Goal: Task Accomplishment & Management: Complete application form

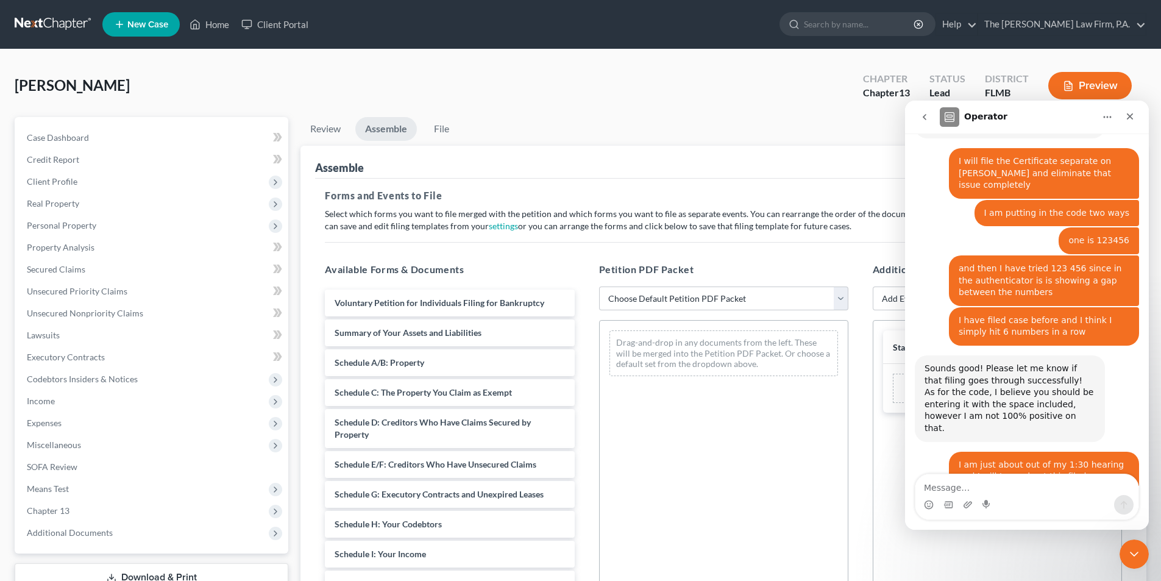
click at [631, 127] on ul "Review Assemble File" at bounding box center [723, 131] width 846 height 29
click at [1130, 116] on icon "Close" at bounding box center [1130, 116] width 7 height 7
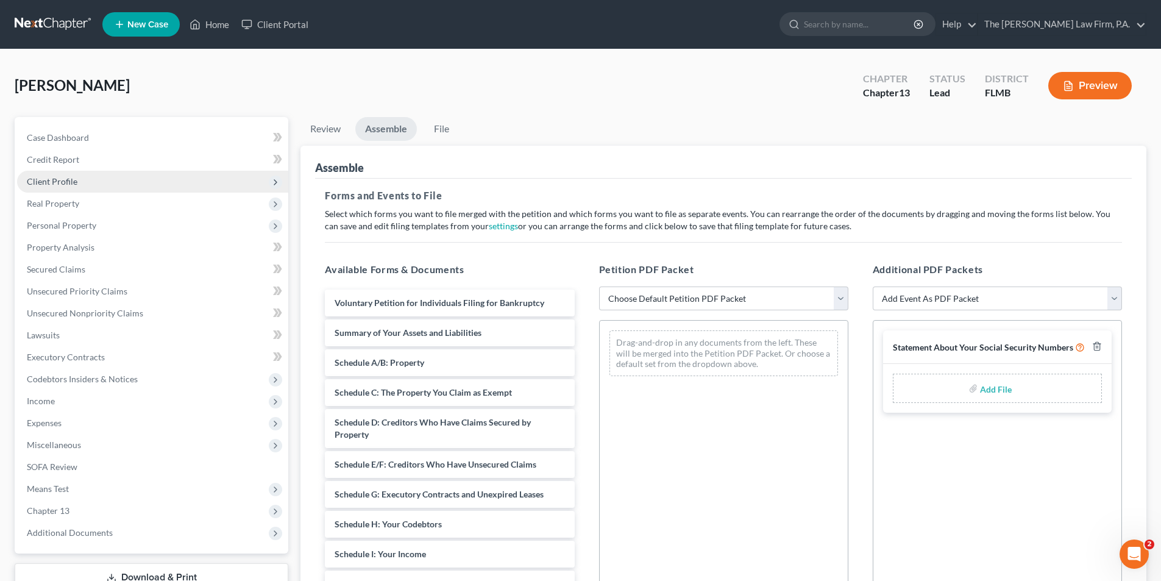
click at [44, 179] on span "Client Profile" at bounding box center [52, 181] width 51 height 10
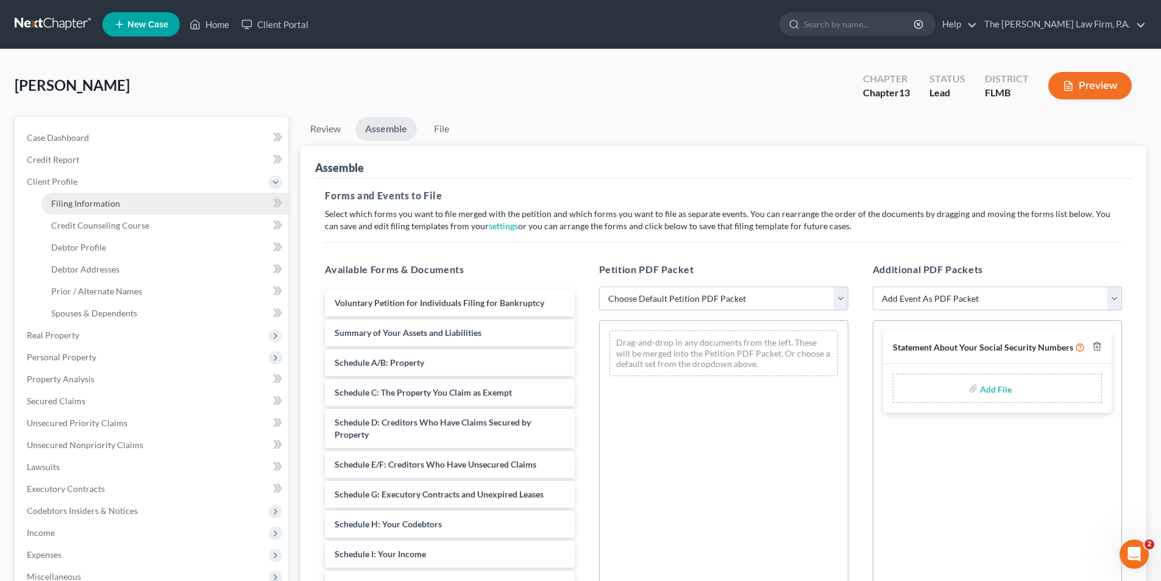
click at [52, 207] on span "Filing Information" at bounding box center [85, 203] width 69 height 10
select select "1"
select select "0"
select select "3"
select select "0"
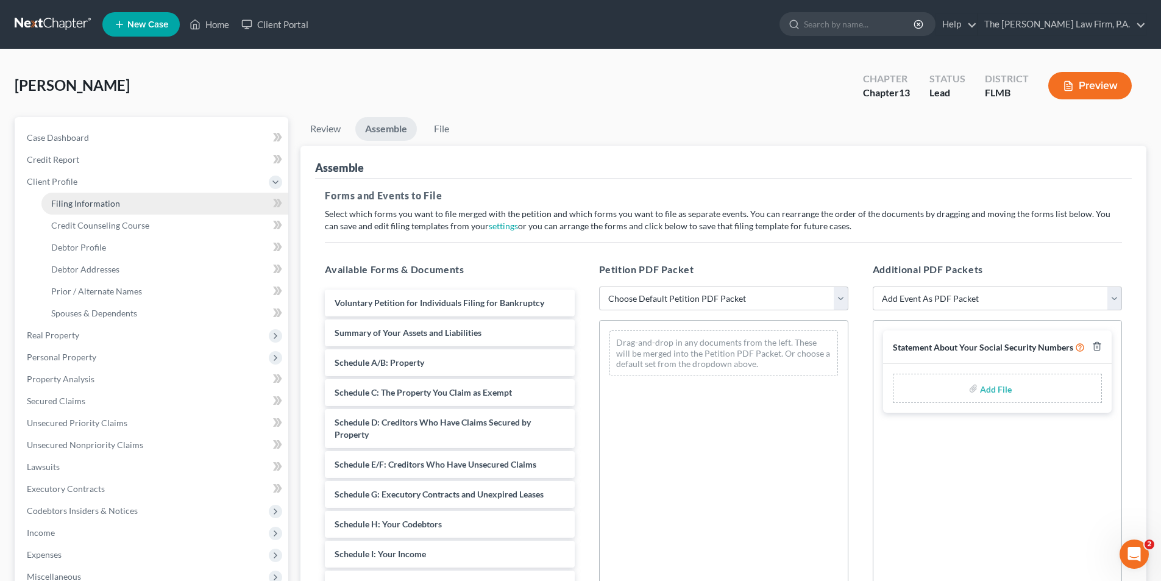
select select "9"
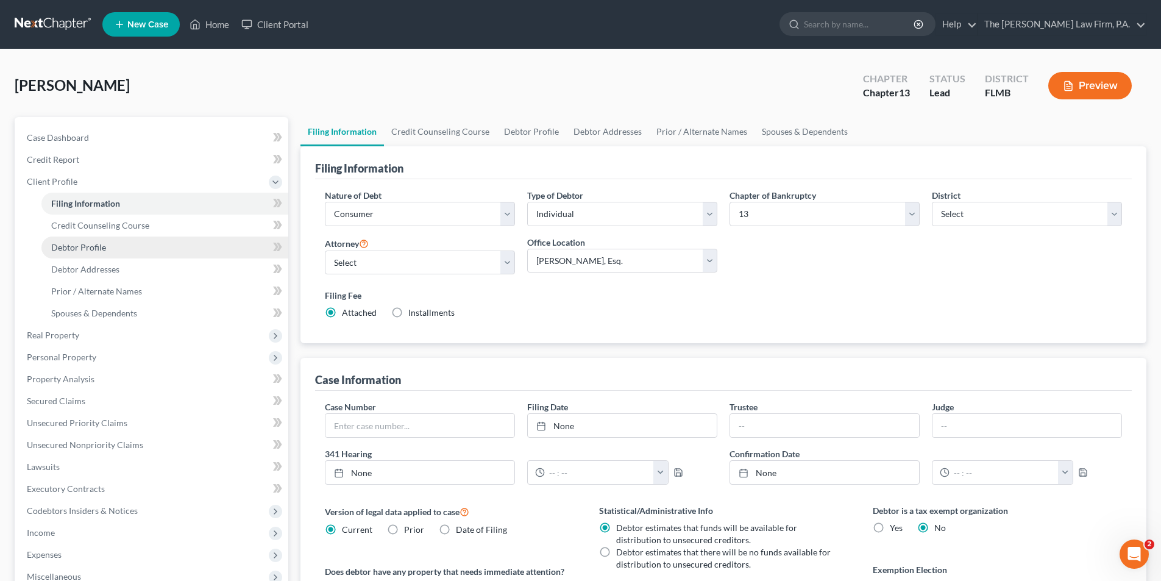
click at [80, 250] on span "Debtor Profile" at bounding box center [78, 247] width 55 height 10
select select "1"
select select "0"
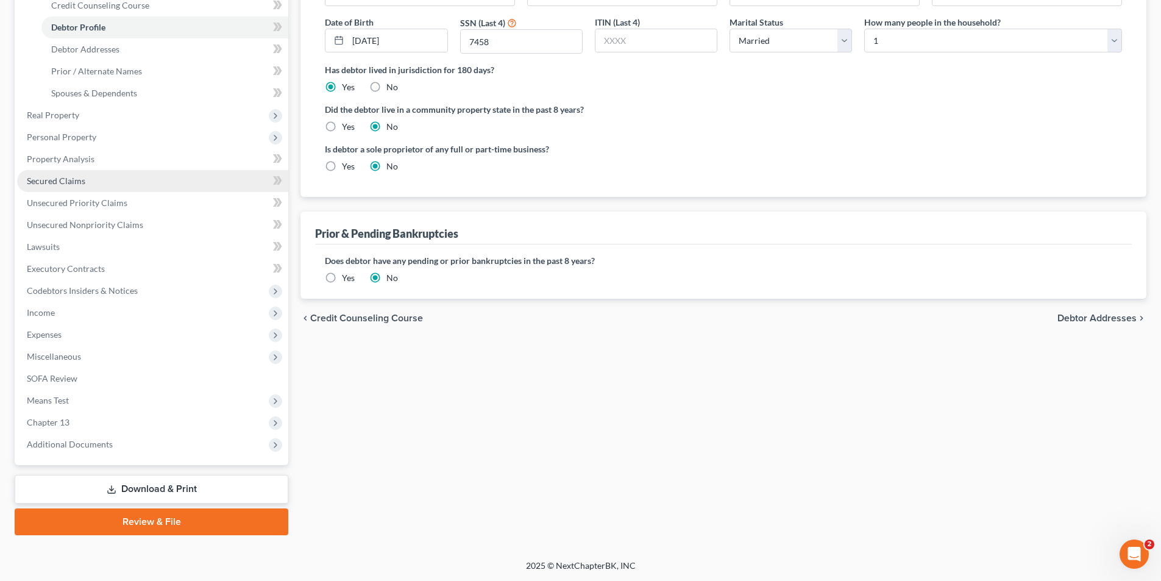
scroll to position [221, 0]
click at [163, 516] on link "Review & File" at bounding box center [152, 521] width 274 height 27
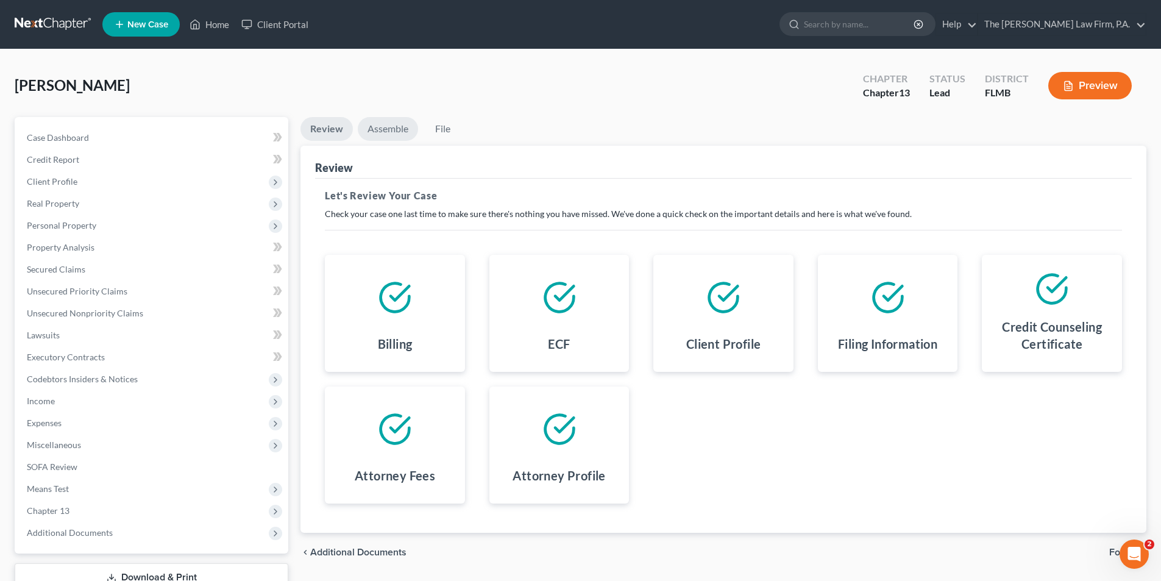
click at [382, 127] on link "Assemble" at bounding box center [388, 129] width 60 height 24
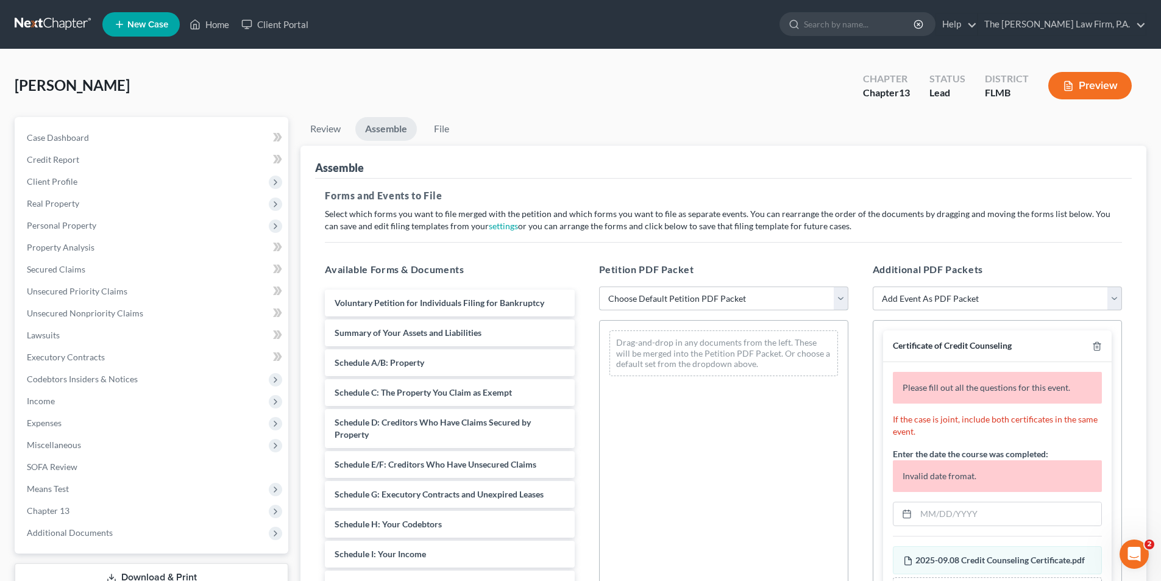
click at [652, 289] on select "Choose Default Petition PDF Packet Complete Bankruptcy Petition (all forms and …" at bounding box center [723, 298] width 249 height 24
select select "0"
click at [599, 286] on select "Choose Default Petition PDF Packet Complete Bankruptcy Petition (all forms and …" at bounding box center [723, 298] width 249 height 24
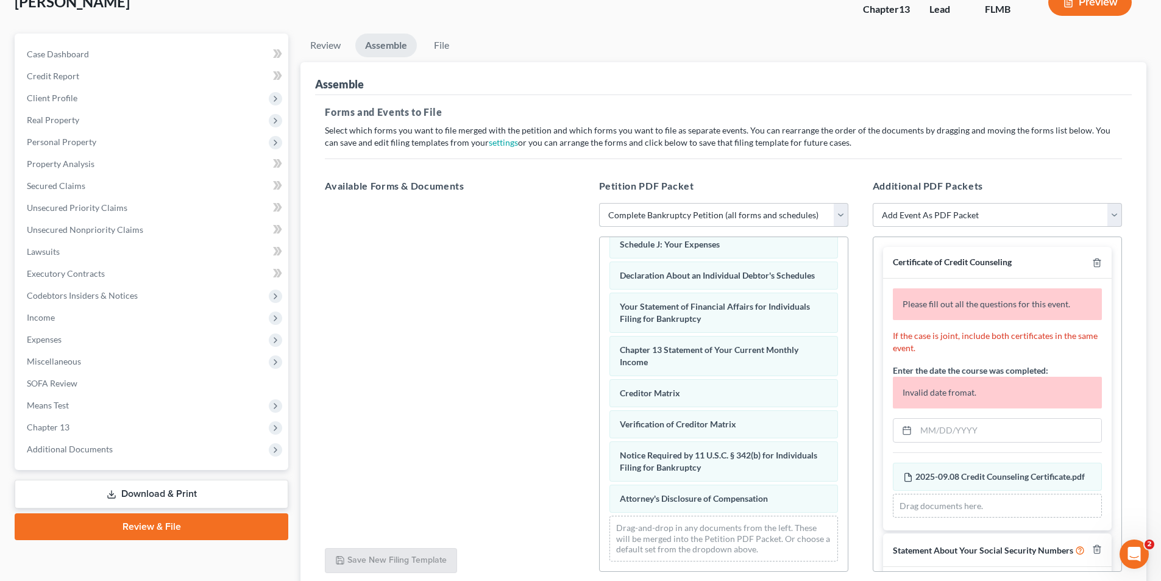
scroll to position [62, 0]
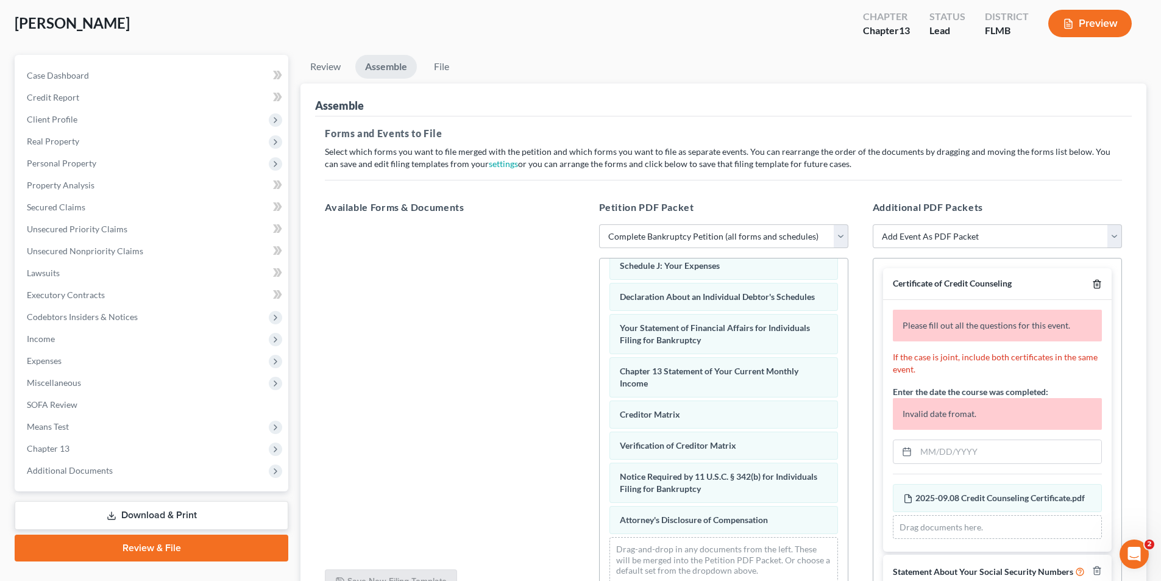
click at [1092, 288] on icon "button" at bounding box center [1097, 284] width 10 height 10
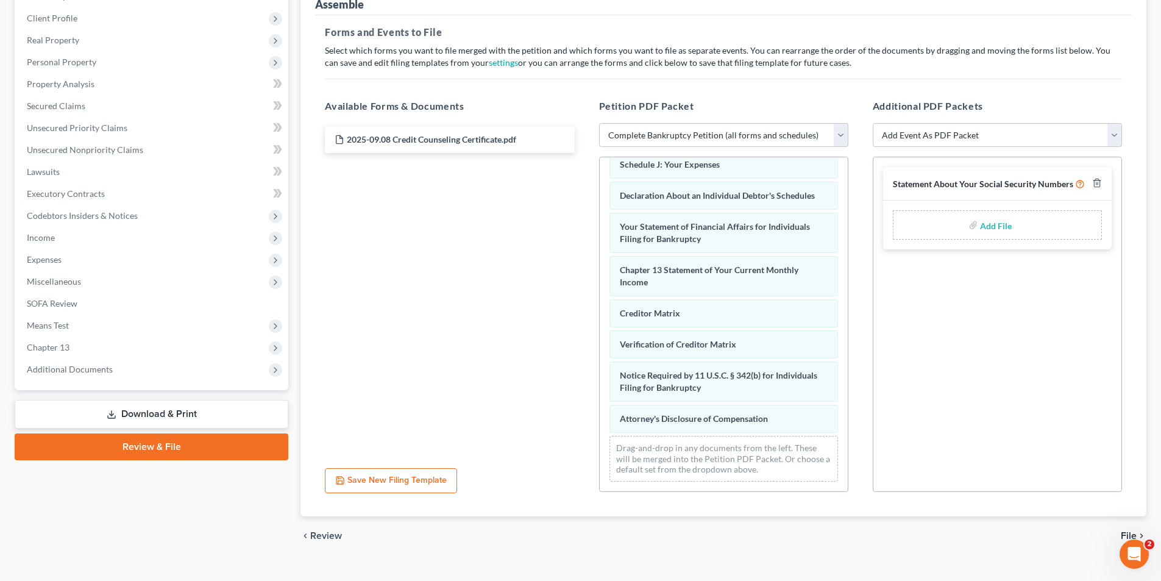
scroll to position [184, 0]
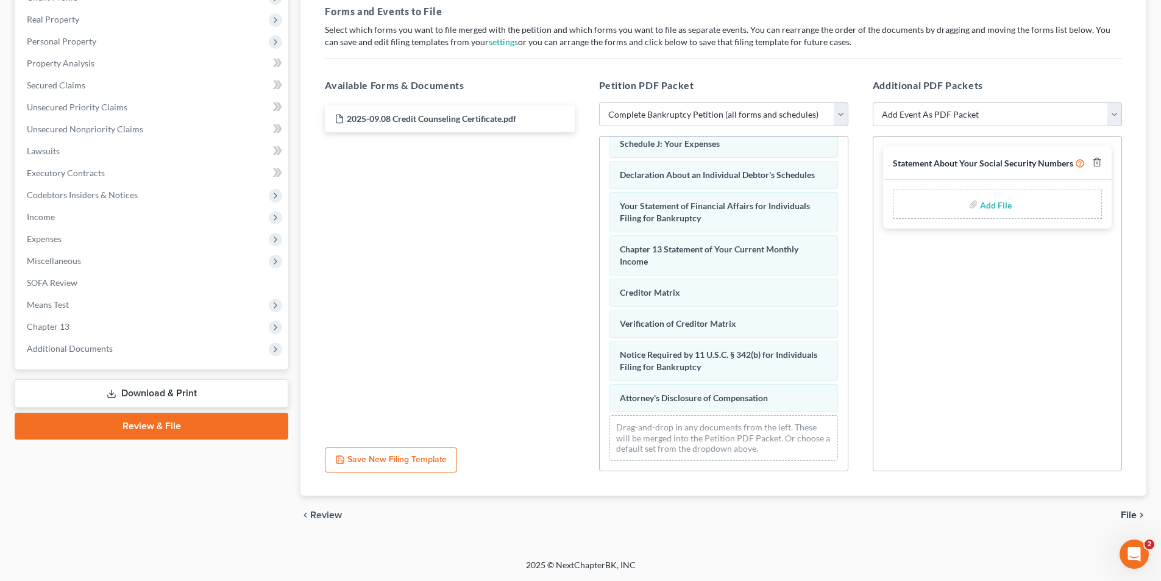
click at [992, 207] on input "file" at bounding box center [994, 204] width 29 height 22
type input "C:\fakepath\[DATE] Statement Regarding Social Security Numbers.pdf"
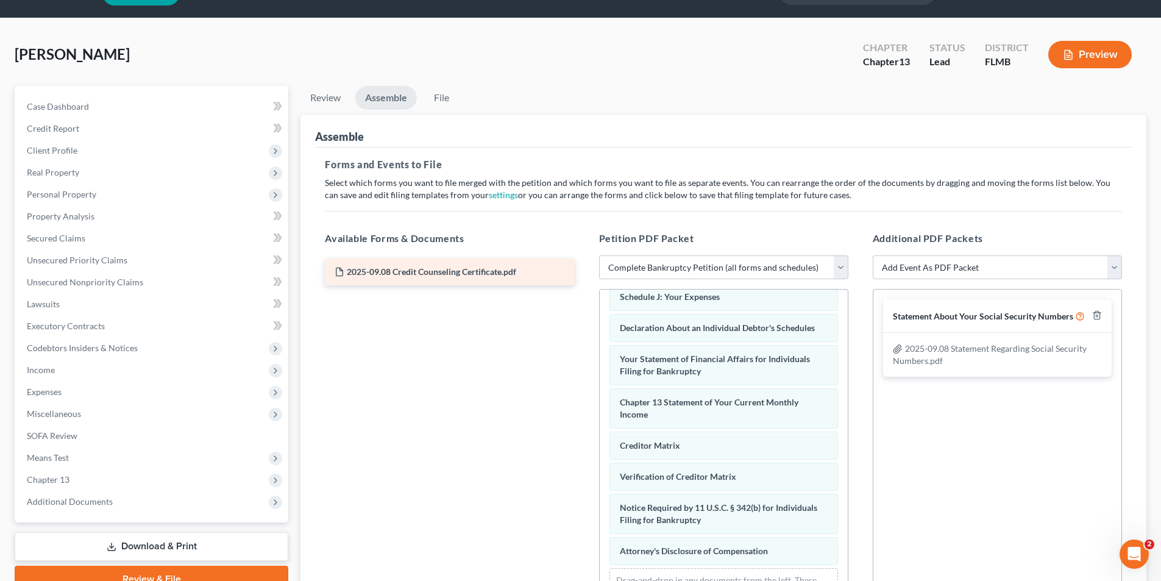
scroll to position [0, 0]
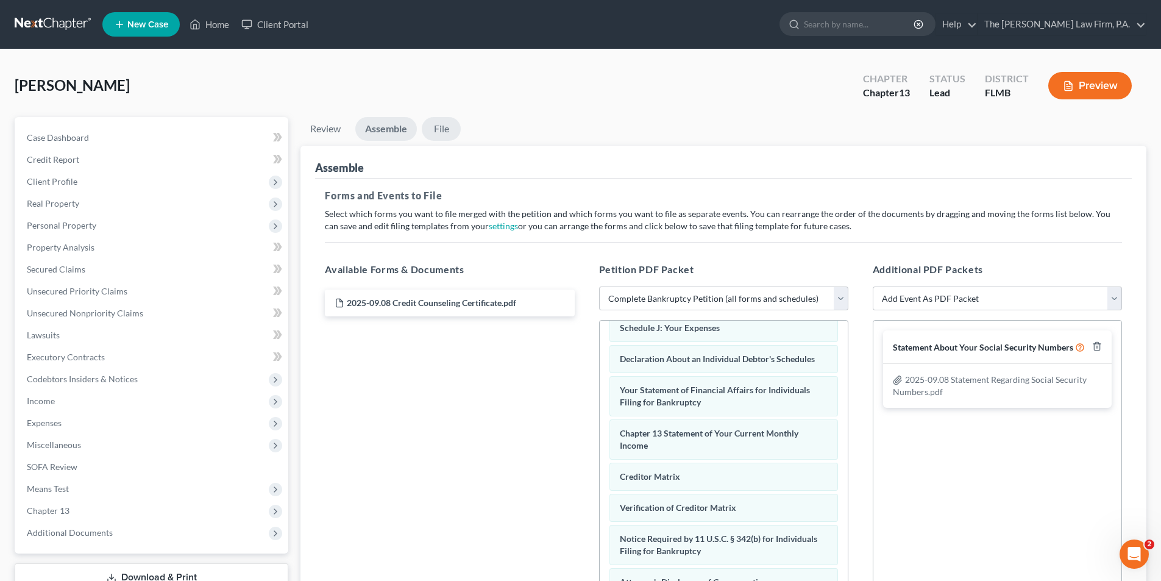
click at [446, 132] on link "File" at bounding box center [441, 129] width 39 height 24
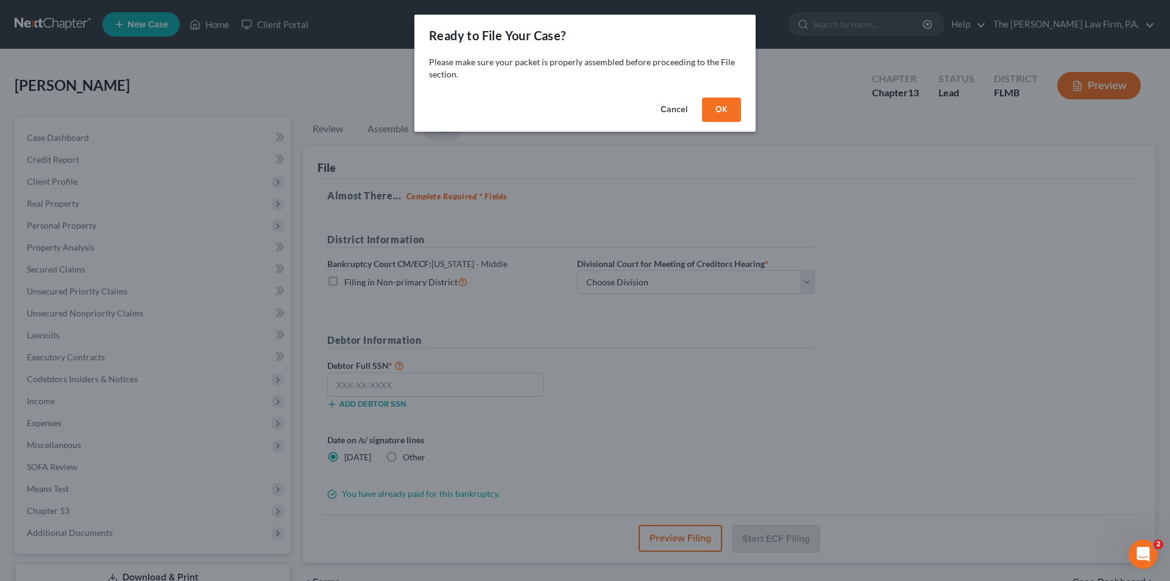
click at [726, 111] on button "OK" at bounding box center [721, 109] width 39 height 24
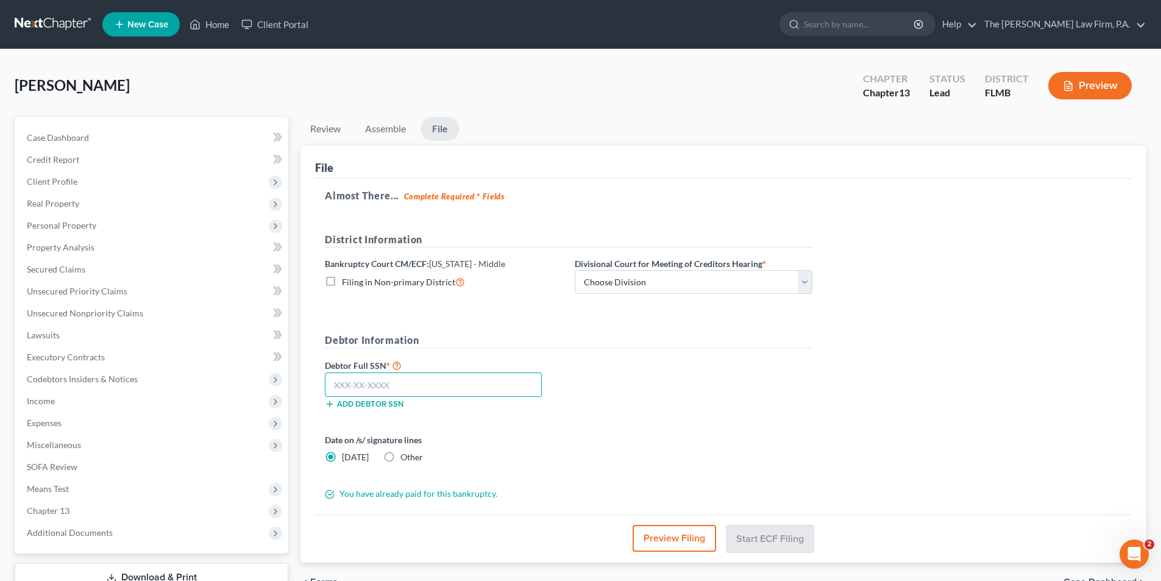
click at [408, 379] on input "text" at bounding box center [433, 384] width 217 height 24
type input "593-56-7458"
click at [609, 285] on select "Choose Division [GEOGRAPHIC_DATA][PERSON_NAME] [GEOGRAPHIC_DATA] [GEOGRAPHIC_DA…" at bounding box center [694, 282] width 238 height 24
select select "3"
click at [575, 270] on select "Choose Division [GEOGRAPHIC_DATA][PERSON_NAME] [GEOGRAPHIC_DATA] [GEOGRAPHIC_DA…" at bounding box center [694, 282] width 238 height 24
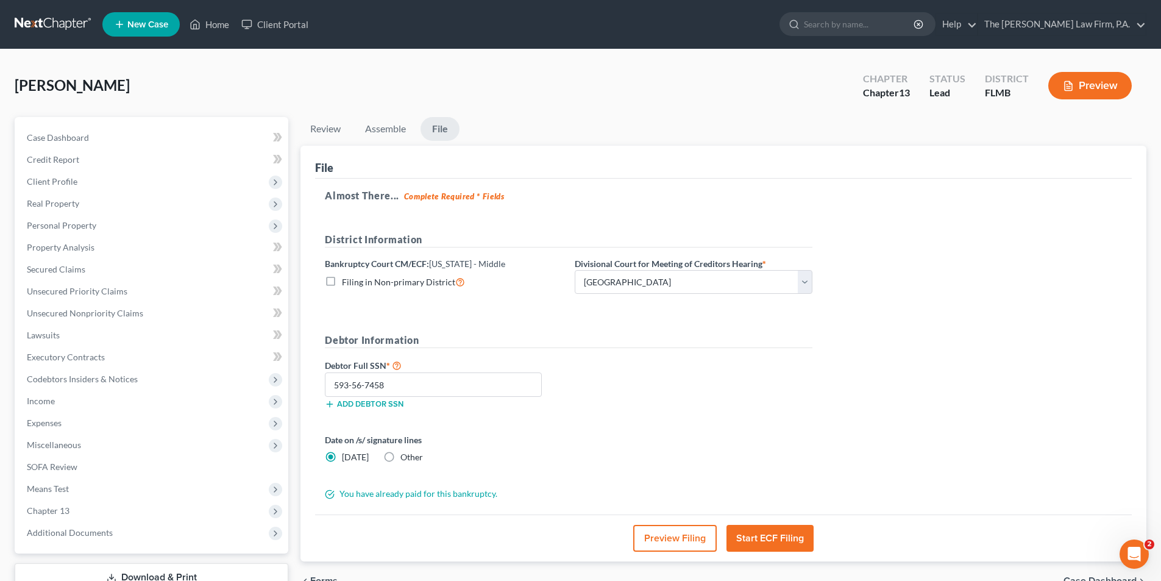
click at [400, 460] on label "Other" at bounding box center [411, 457] width 23 height 12
click at [405, 459] on input "Other" at bounding box center [409, 455] width 8 height 8
radio input "true"
radio input "false"
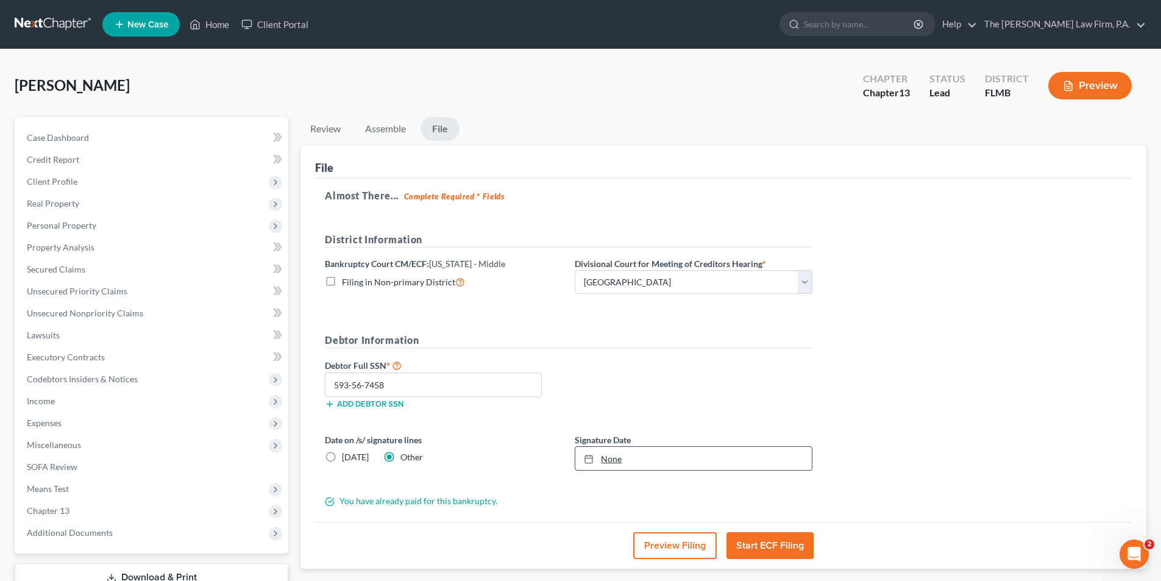
type input "[DATE]"
click at [616, 468] on link "None" at bounding box center [693, 458] width 236 height 23
click at [743, 398] on div "Debtor Full SSN * 593-56-7458 Add debtor SSN" at bounding box center [569, 388] width 500 height 61
click at [767, 549] on button "Start ECF Filing" at bounding box center [769, 545] width 87 height 27
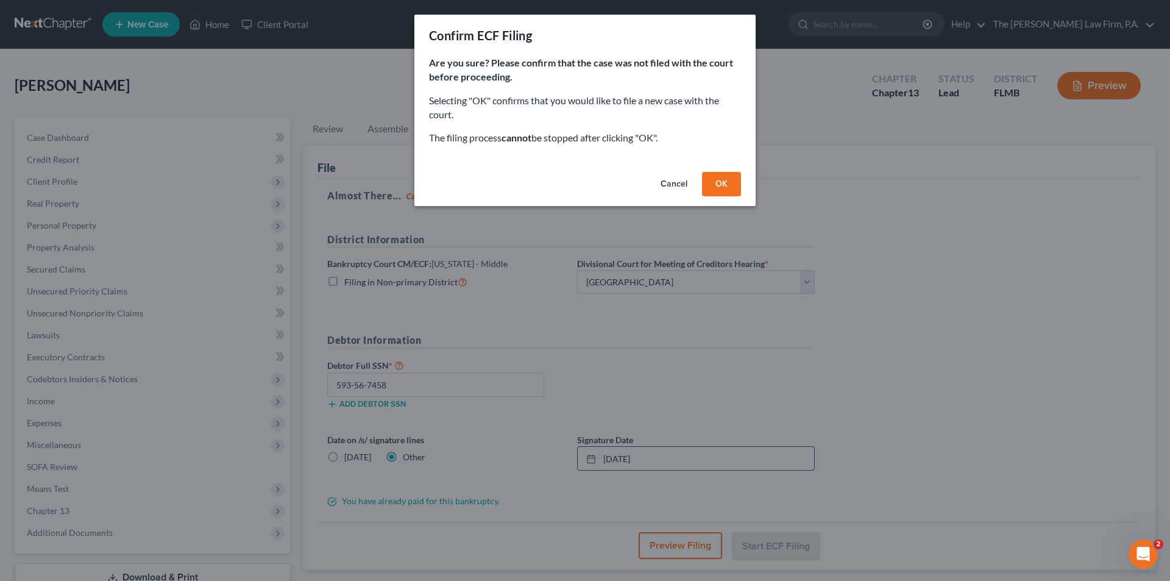
click at [721, 185] on button "OK" at bounding box center [721, 184] width 39 height 24
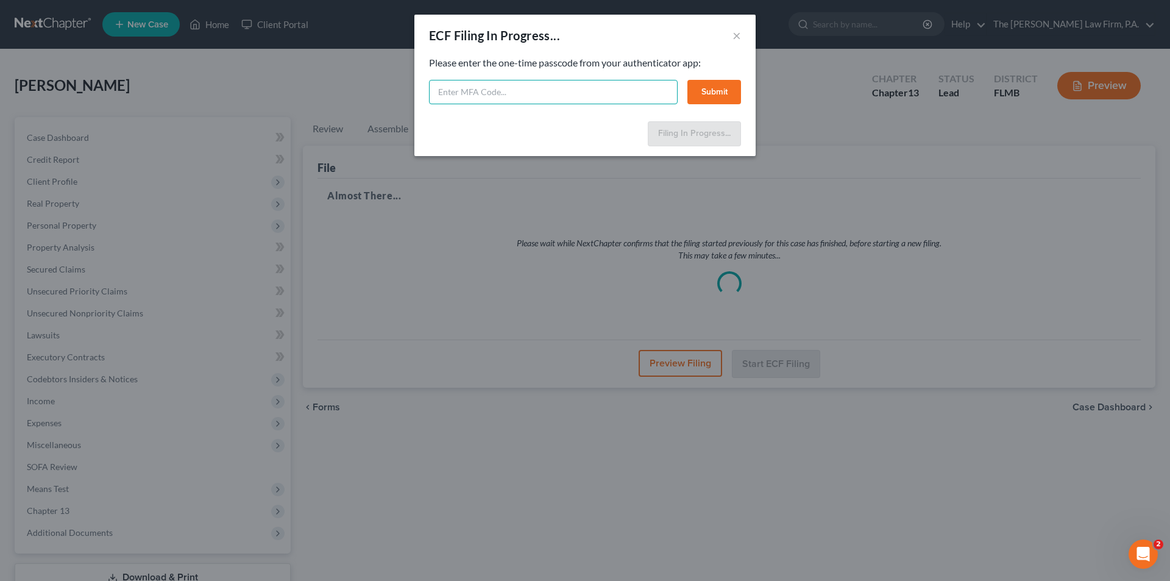
click at [487, 97] on input "text" at bounding box center [553, 92] width 249 height 24
type input "3589 067"
click at [717, 95] on button "Submit" at bounding box center [714, 92] width 54 height 24
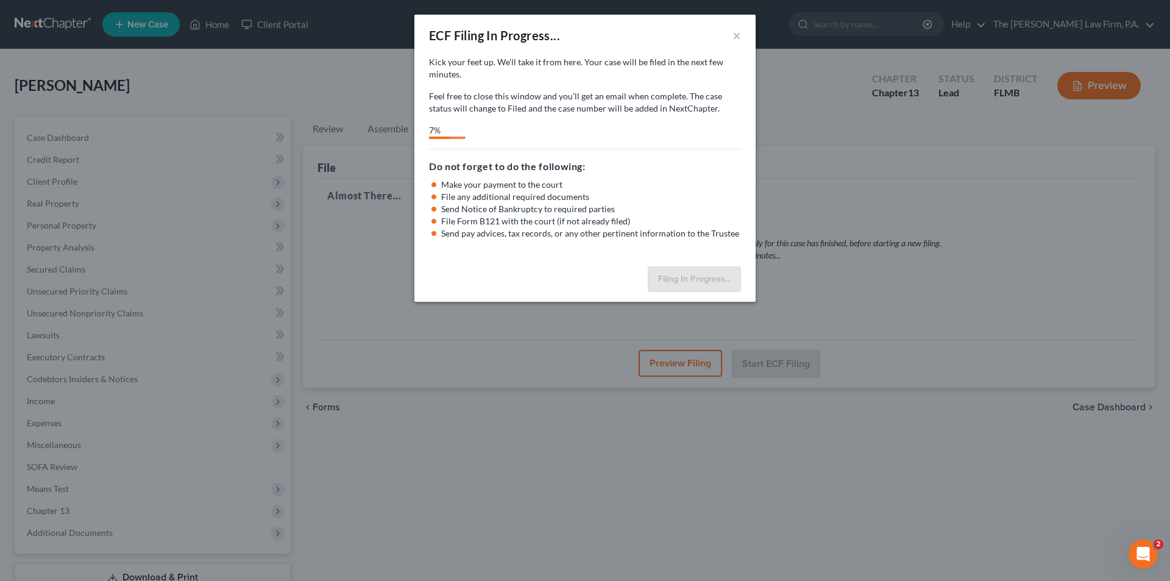
select select "3"
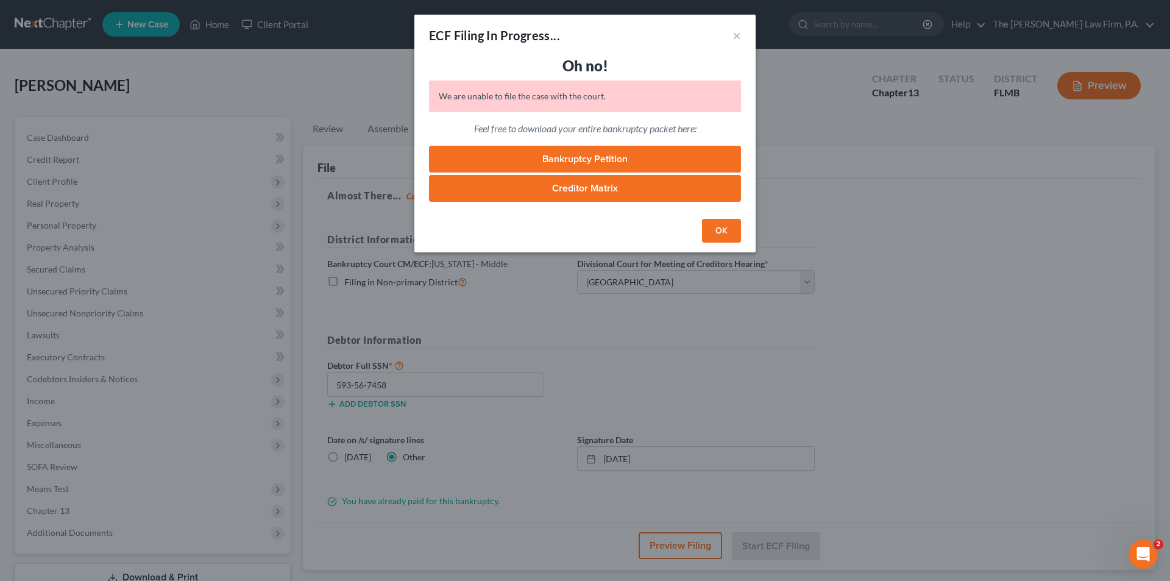
click at [717, 227] on button "OK" at bounding box center [721, 231] width 39 height 24
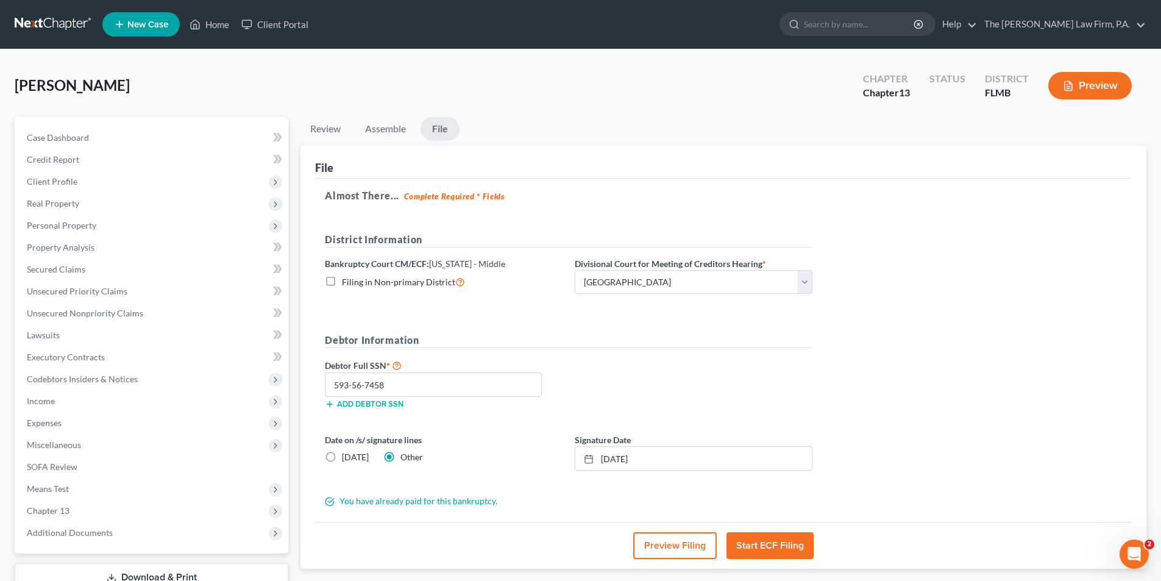
click at [788, 547] on button "Start ECF Filing" at bounding box center [769, 545] width 87 height 27
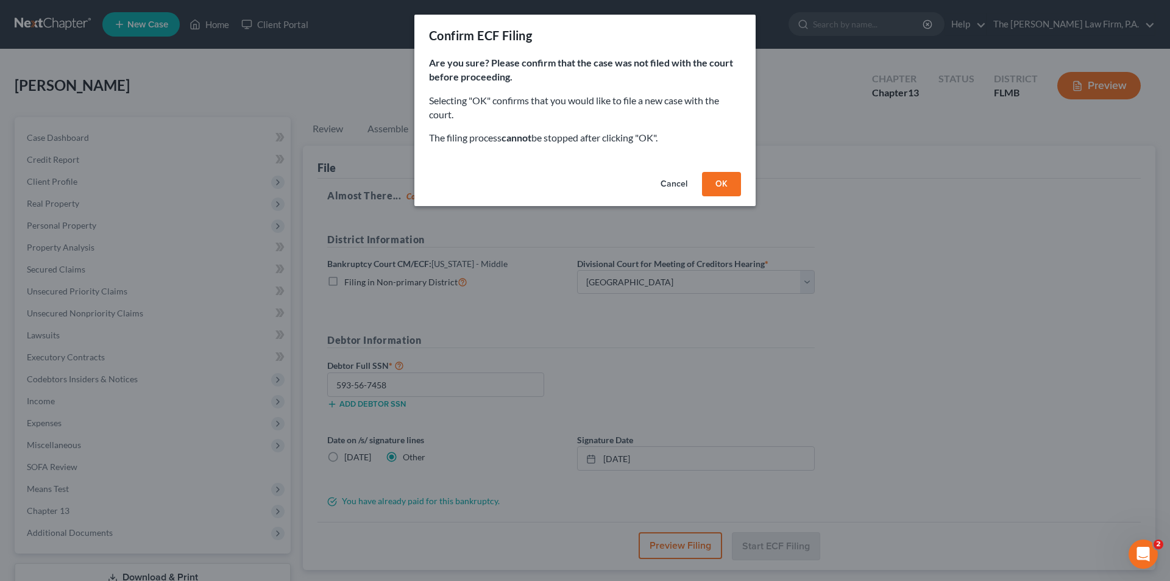
click at [720, 180] on button "OK" at bounding box center [721, 184] width 39 height 24
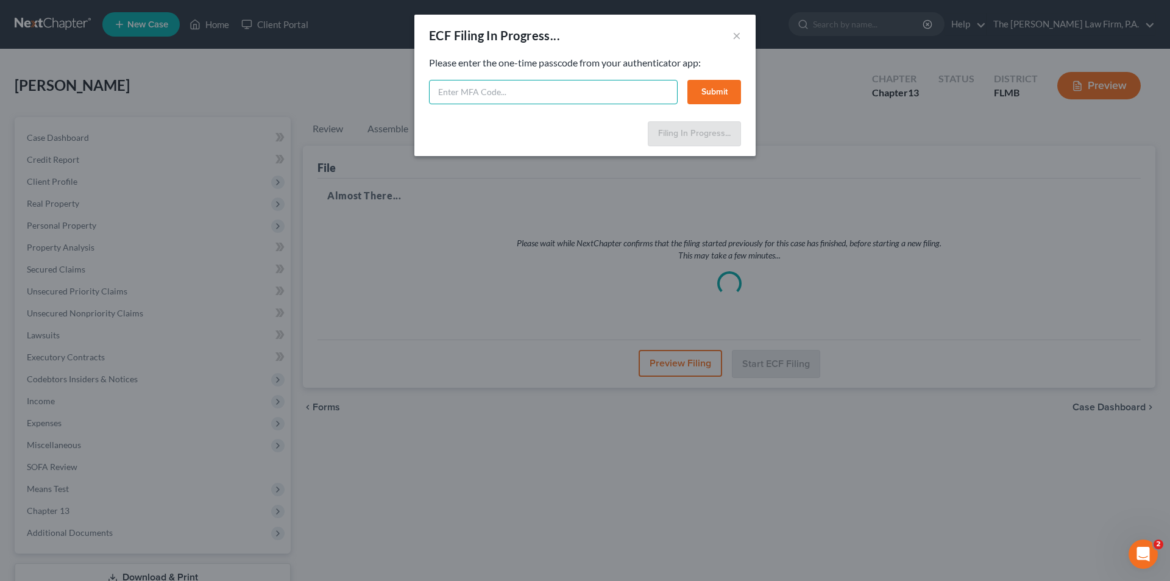
click at [487, 94] on input "text" at bounding box center [553, 92] width 249 height 24
type input "866655"
click at [721, 92] on button "Submit" at bounding box center [714, 92] width 54 height 24
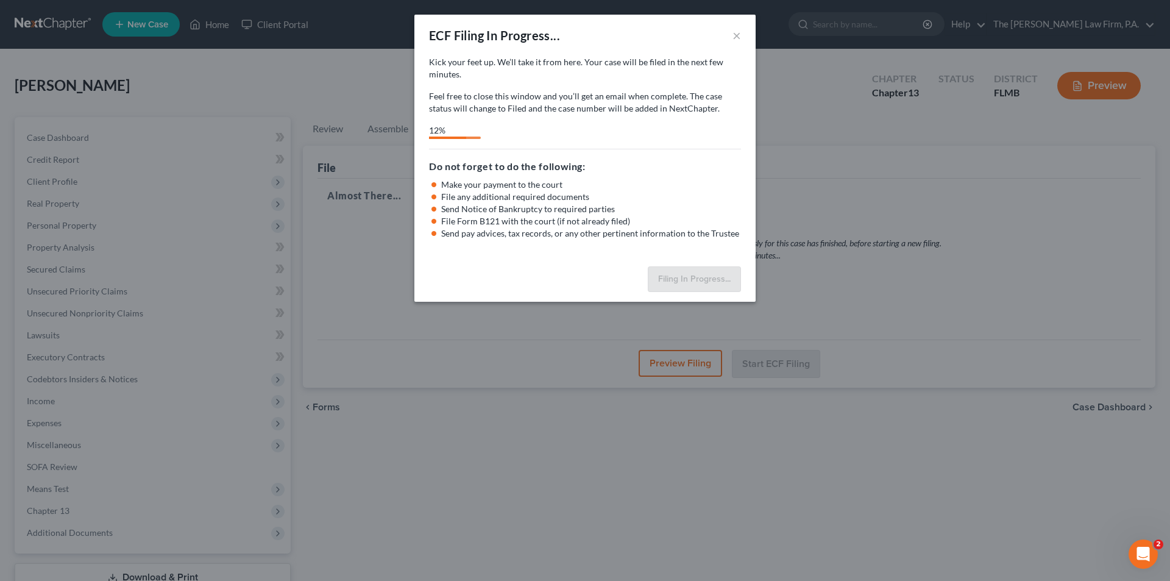
select select "3"
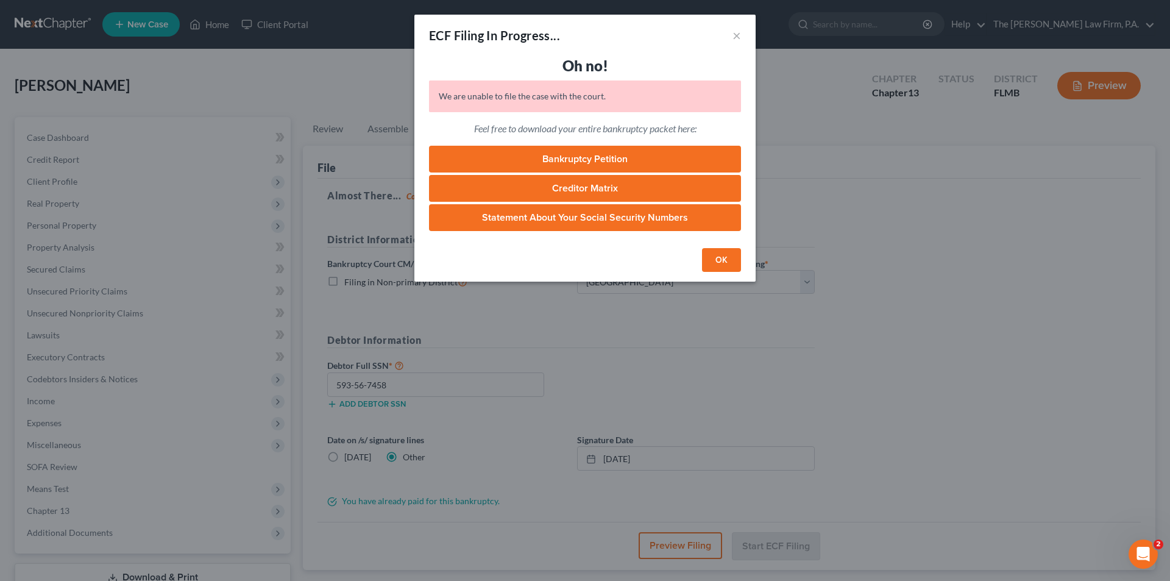
drag, startPoint x: 971, startPoint y: 180, endPoint x: 993, endPoint y: 167, distance: 25.9
click at [970, 180] on div "ECF Filing In Progress... × Oh no! We are unable to file the case with the cour…" at bounding box center [585, 290] width 1170 height 581
click at [727, 255] on button "OK" at bounding box center [721, 260] width 39 height 24
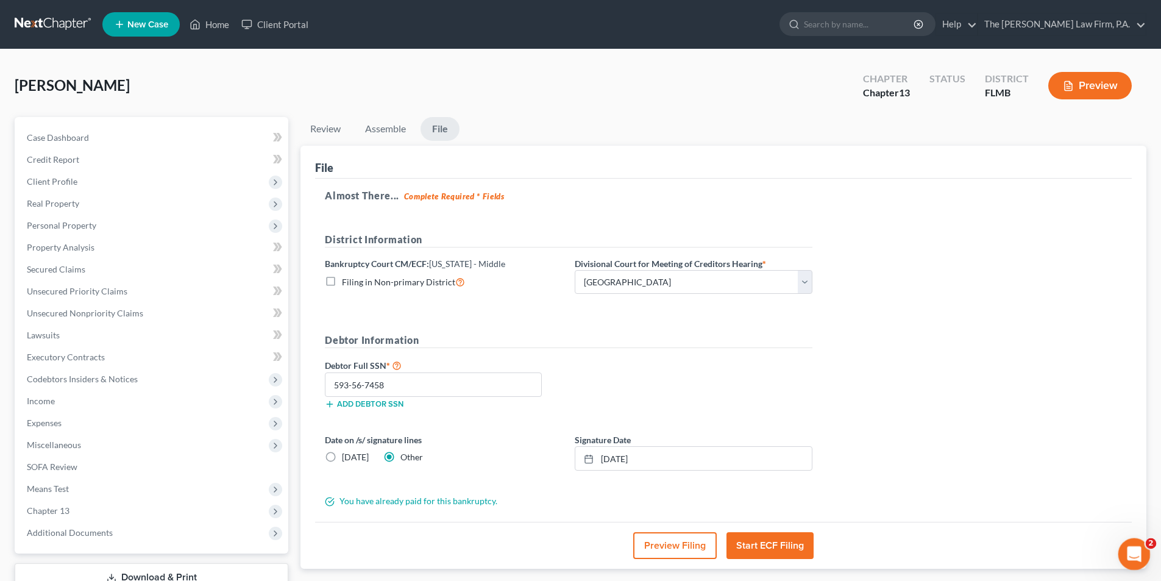
click at [1132, 558] on icon "Open Intercom Messenger" at bounding box center [1132, 552] width 20 height 20
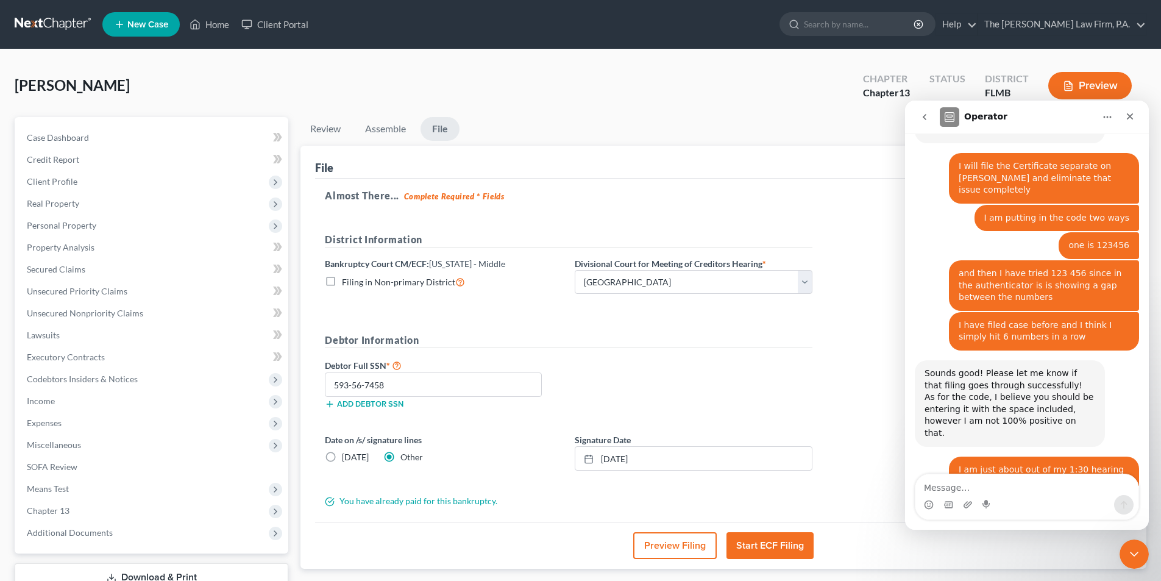
scroll to position [1047, 0]
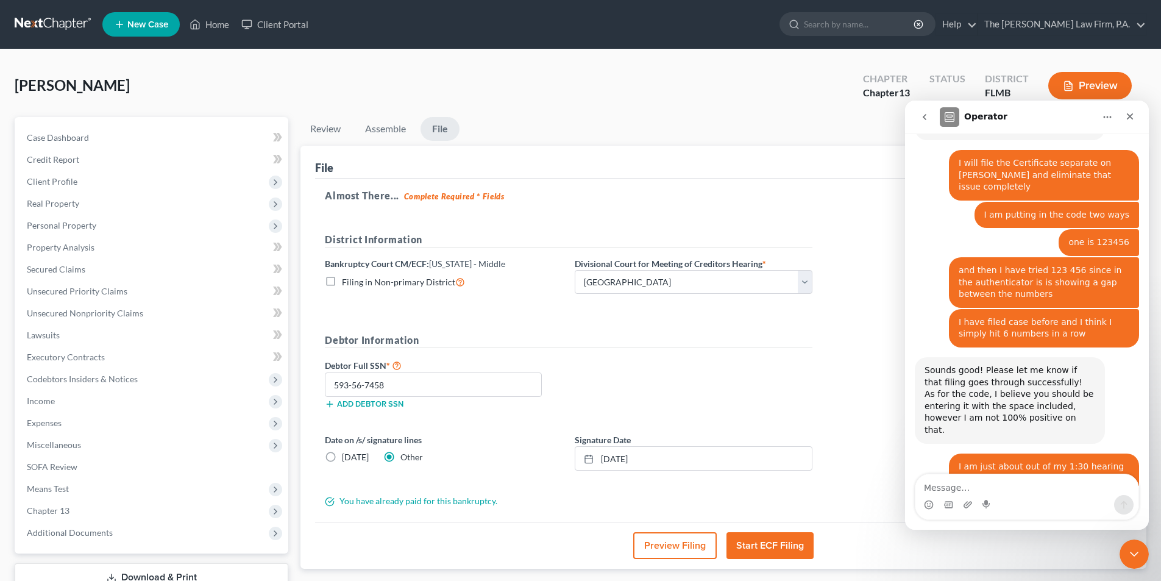
click at [974, 490] on textarea "Message…" at bounding box center [1026, 484] width 223 height 21
type textarea "I have continued to try and keep getting the same result"
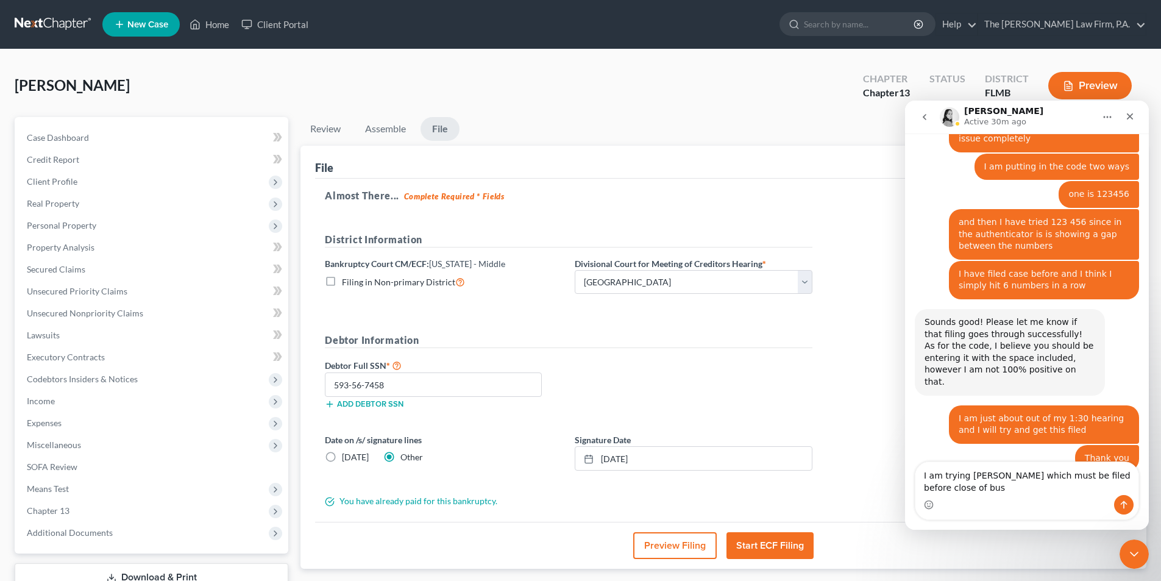
scroll to position [1107, 0]
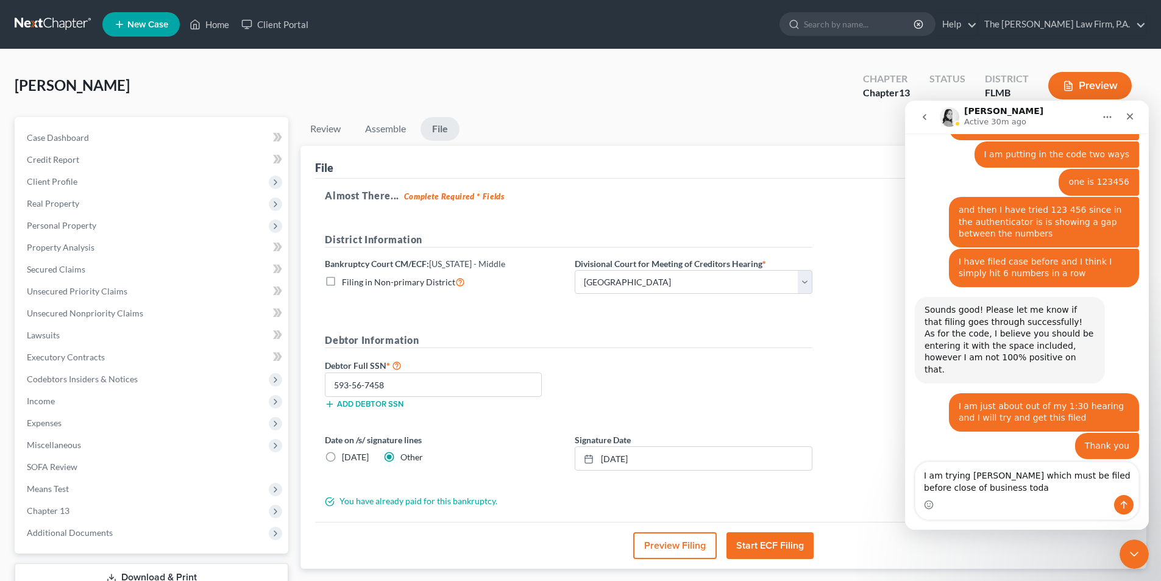
type textarea "I am trying [PERSON_NAME] which must be filed before close of business [DATE]"
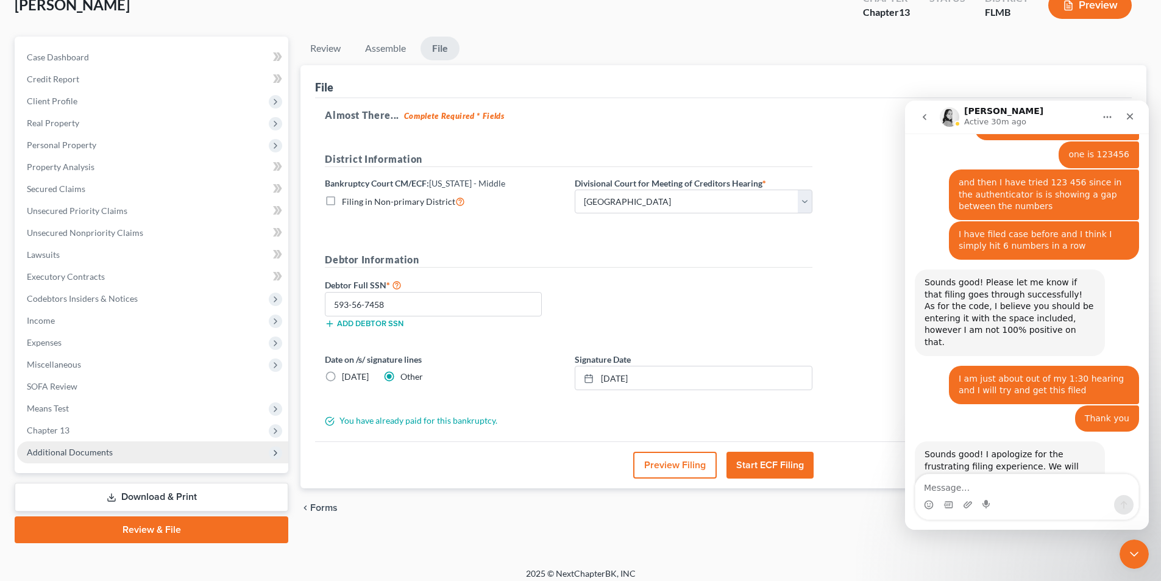
scroll to position [89, 0]
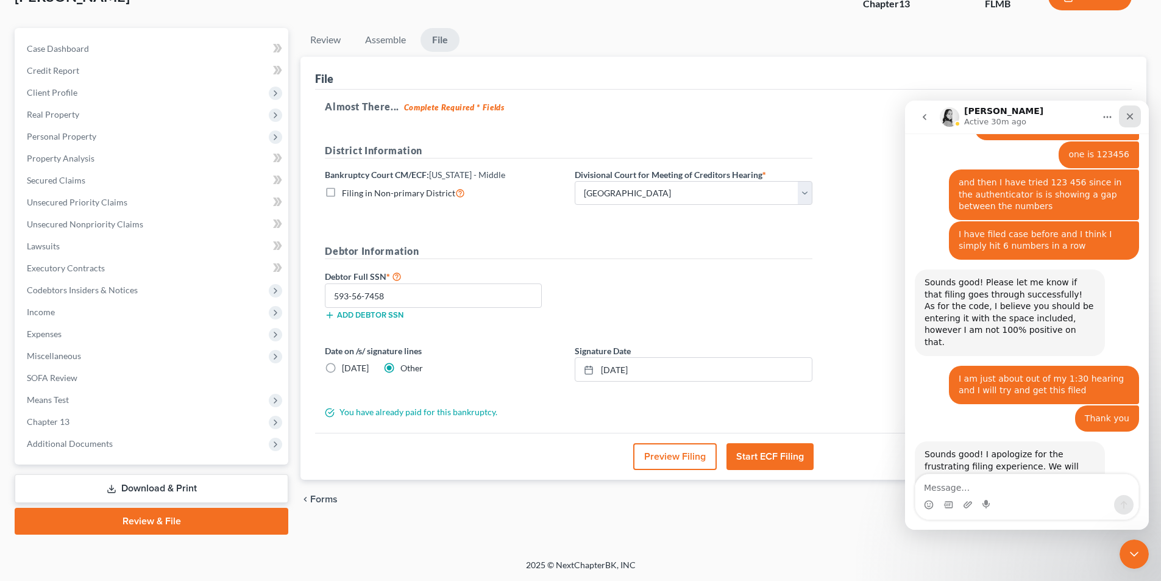
click at [1131, 119] on icon "Close" at bounding box center [1130, 116] width 7 height 7
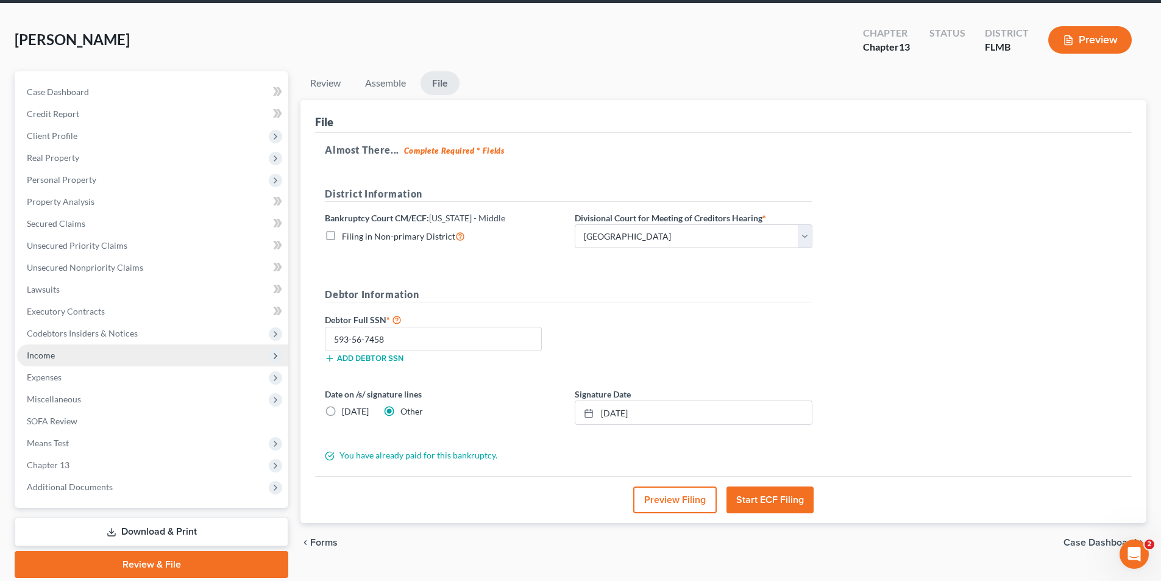
scroll to position [0, 0]
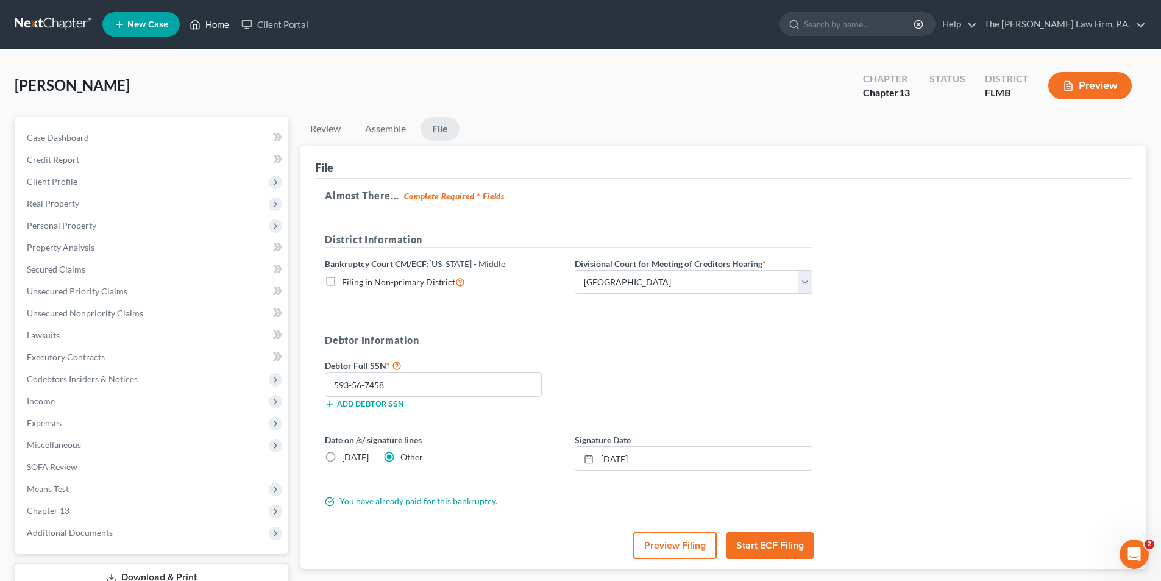
click at [230, 30] on link "Home" at bounding box center [209, 24] width 52 height 22
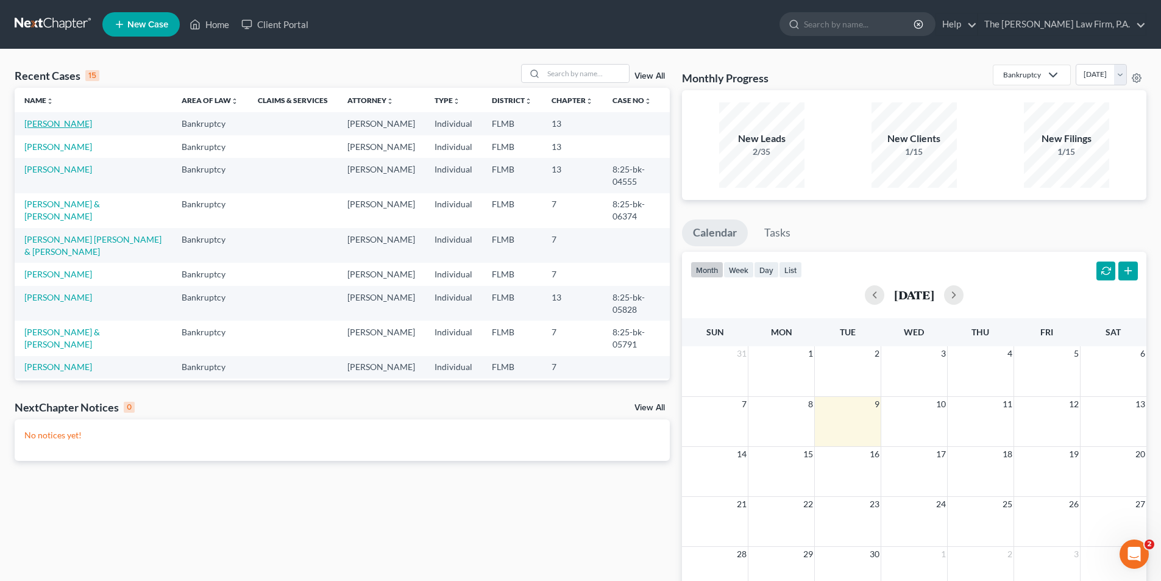
click at [53, 123] on link "[PERSON_NAME]" at bounding box center [58, 123] width 68 height 10
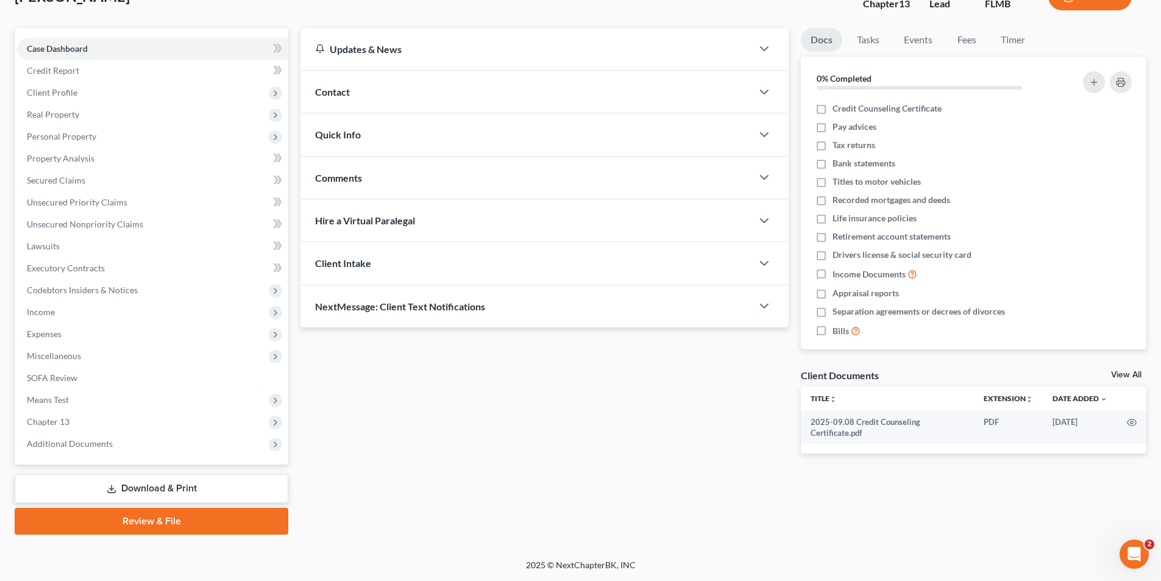
click at [183, 520] on link "Review & File" at bounding box center [152, 521] width 274 height 27
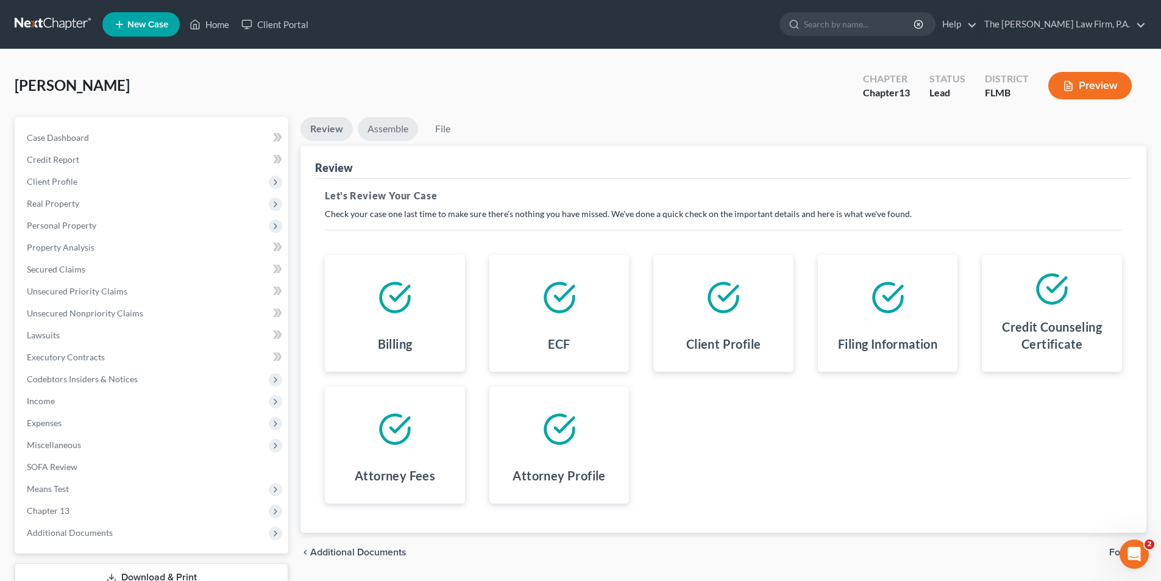
click at [392, 132] on link "Assemble" at bounding box center [388, 129] width 60 height 24
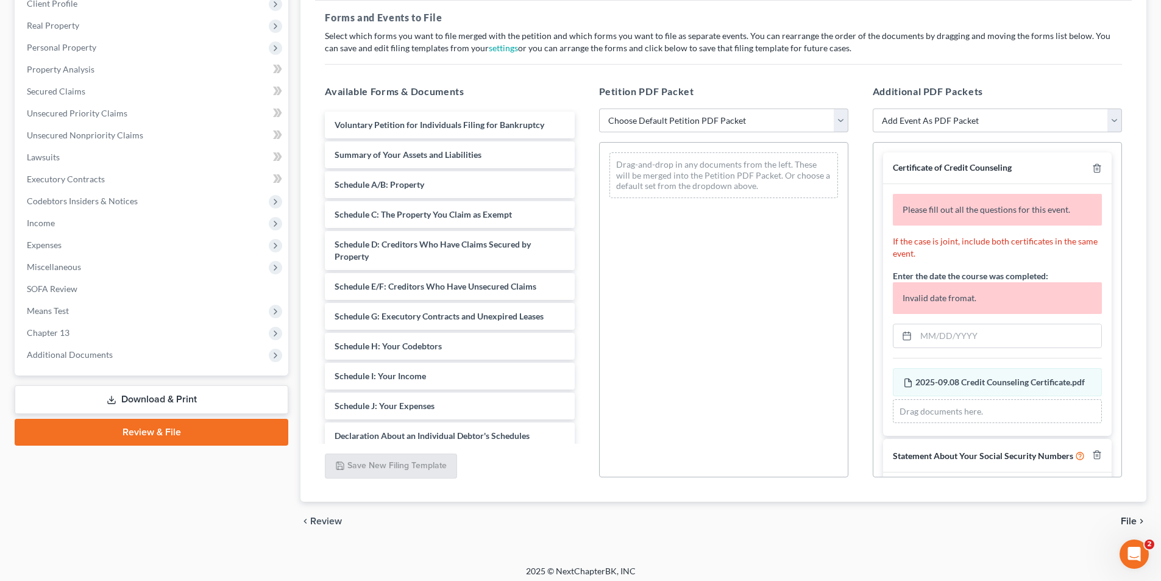
scroll to position [183, 0]
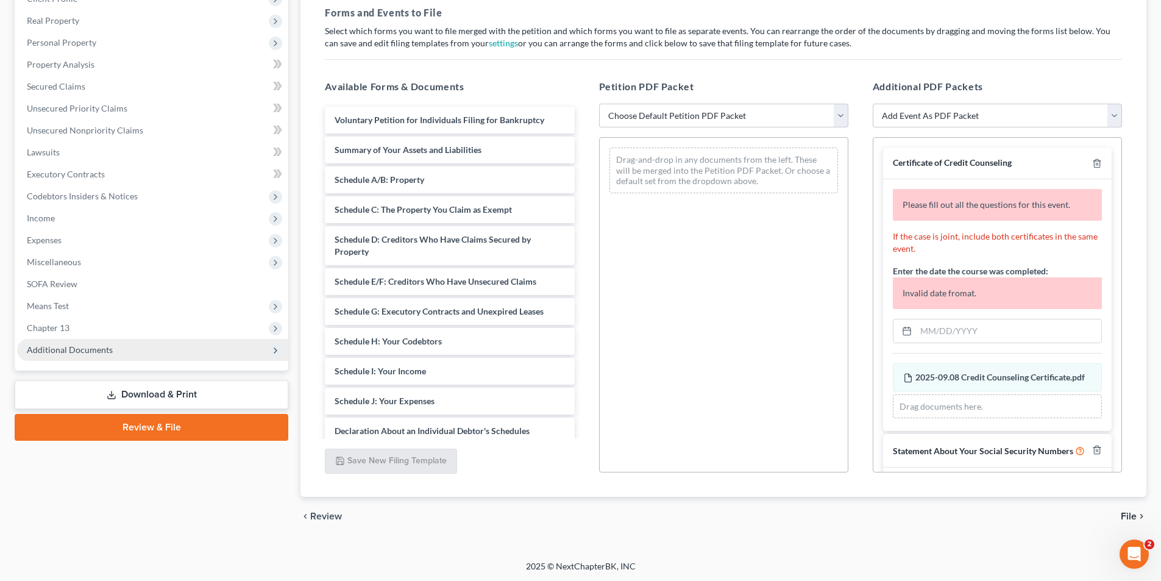
click at [65, 355] on span "Additional Documents" at bounding box center [152, 350] width 271 height 22
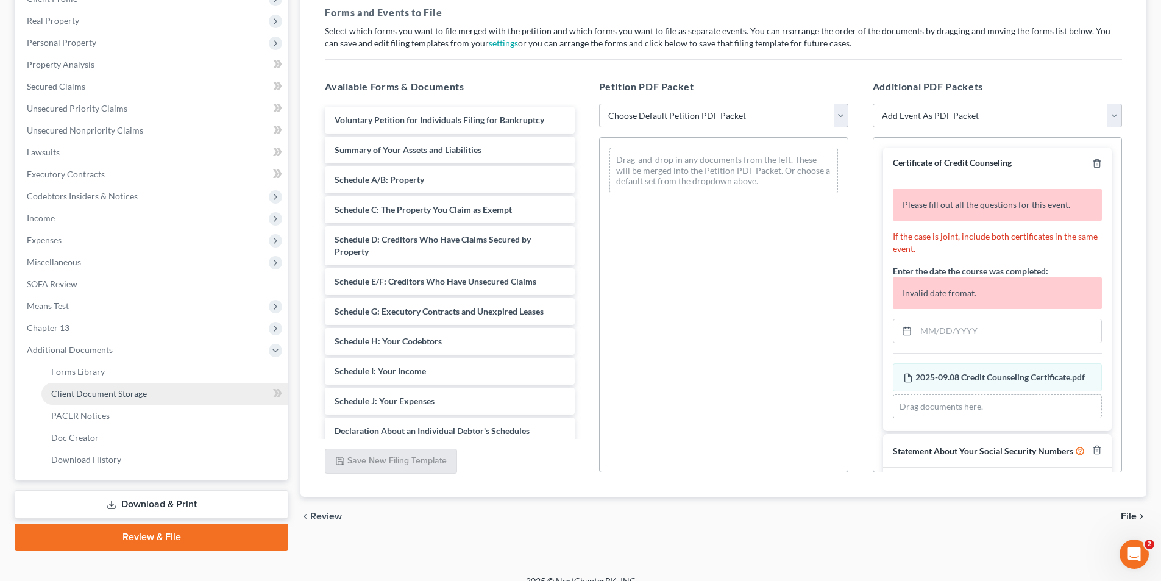
click at [107, 395] on span "Client Document Storage" at bounding box center [99, 393] width 96 height 10
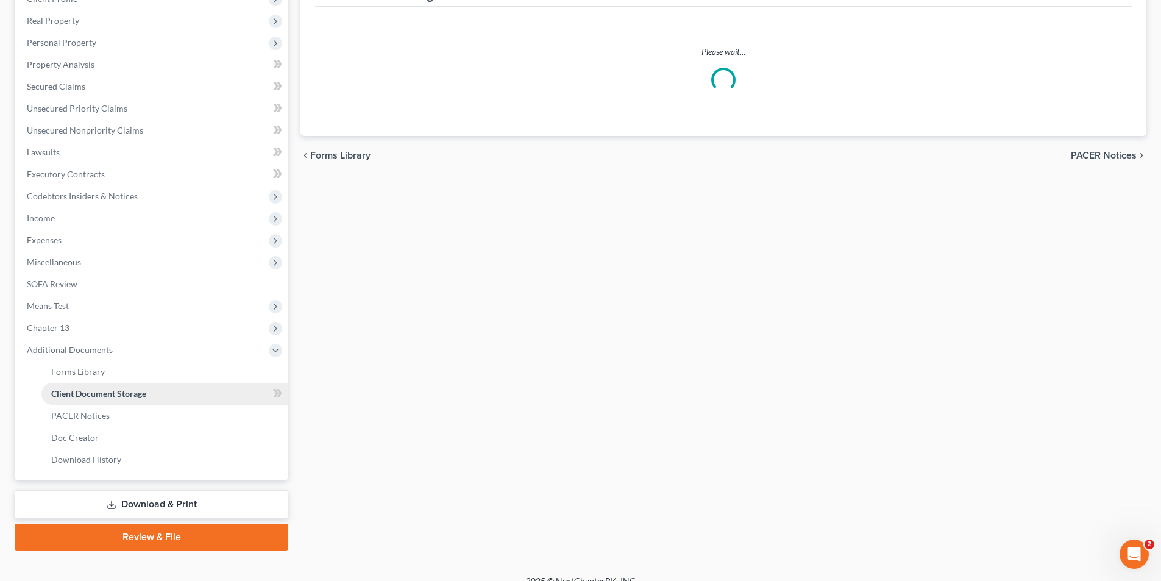
scroll to position [51, 0]
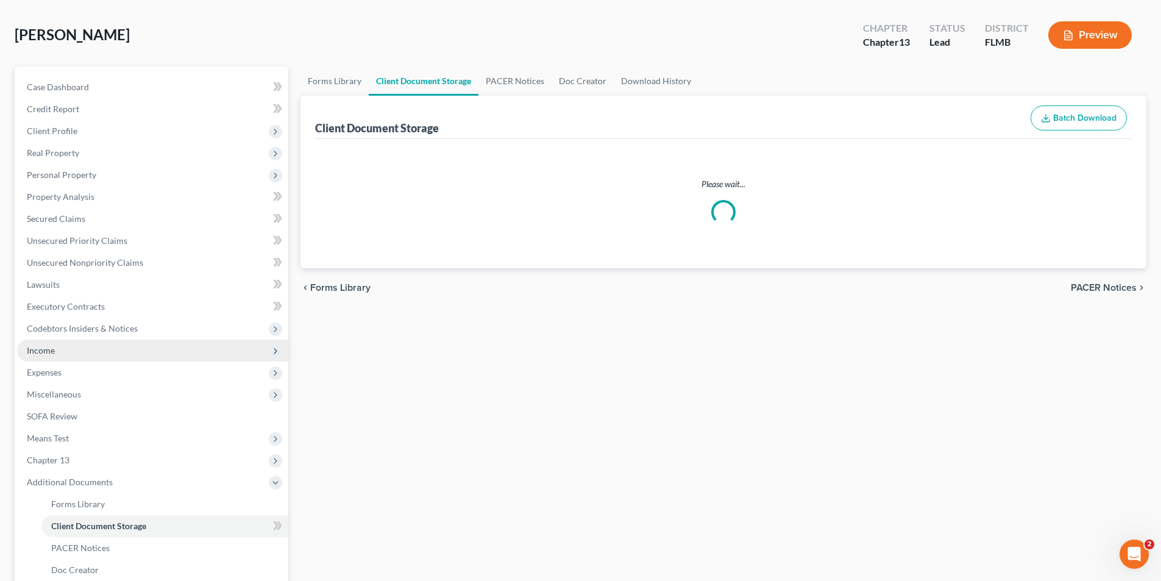
select select "9"
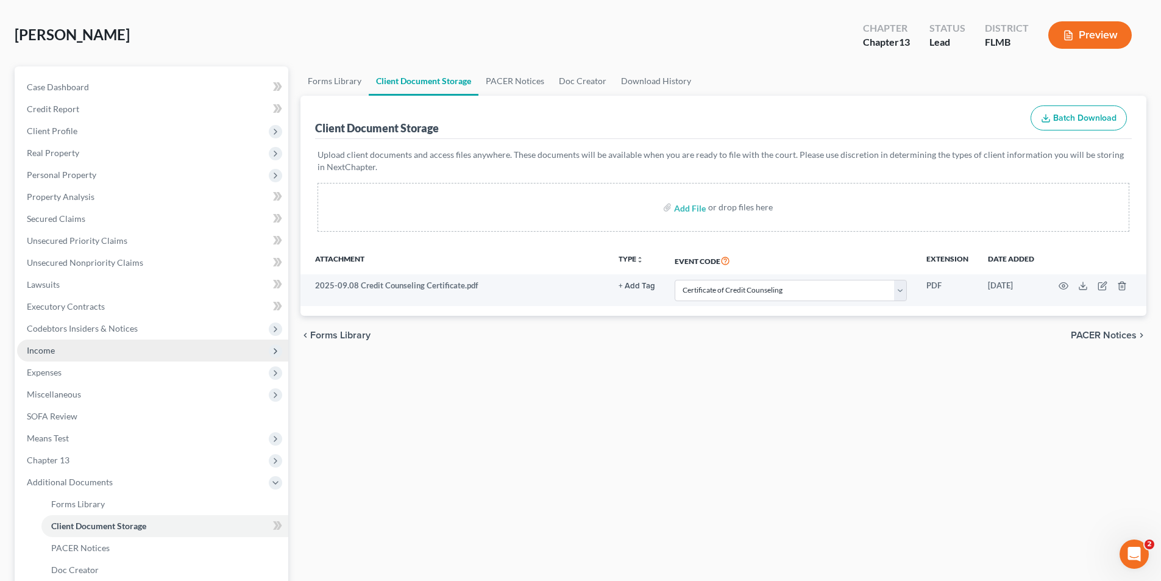
scroll to position [0, 0]
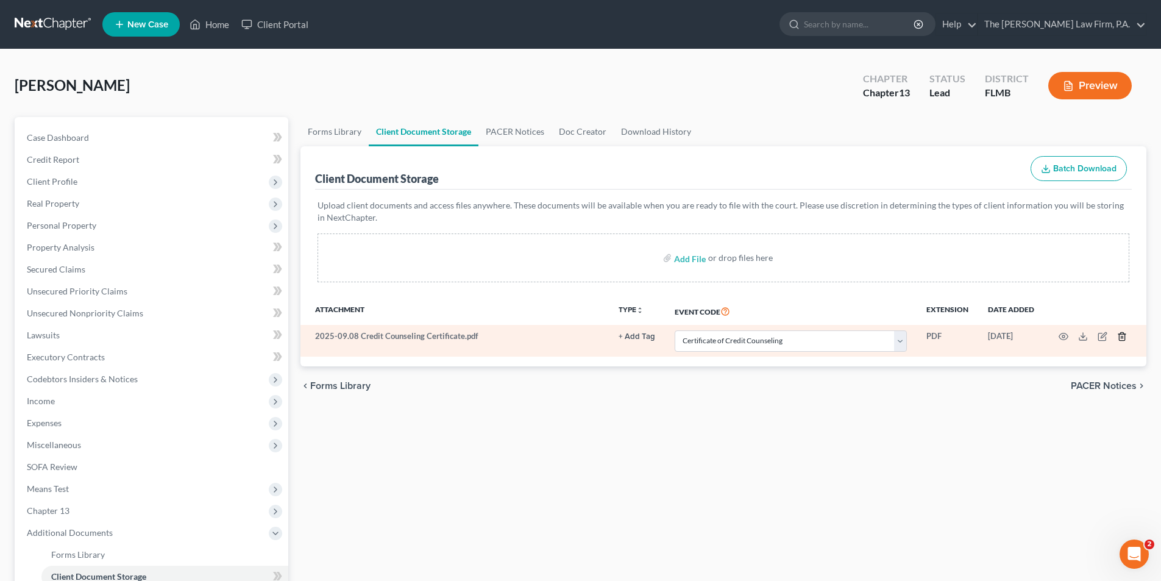
click at [1121, 337] on line "button" at bounding box center [1121, 337] width 0 height 2
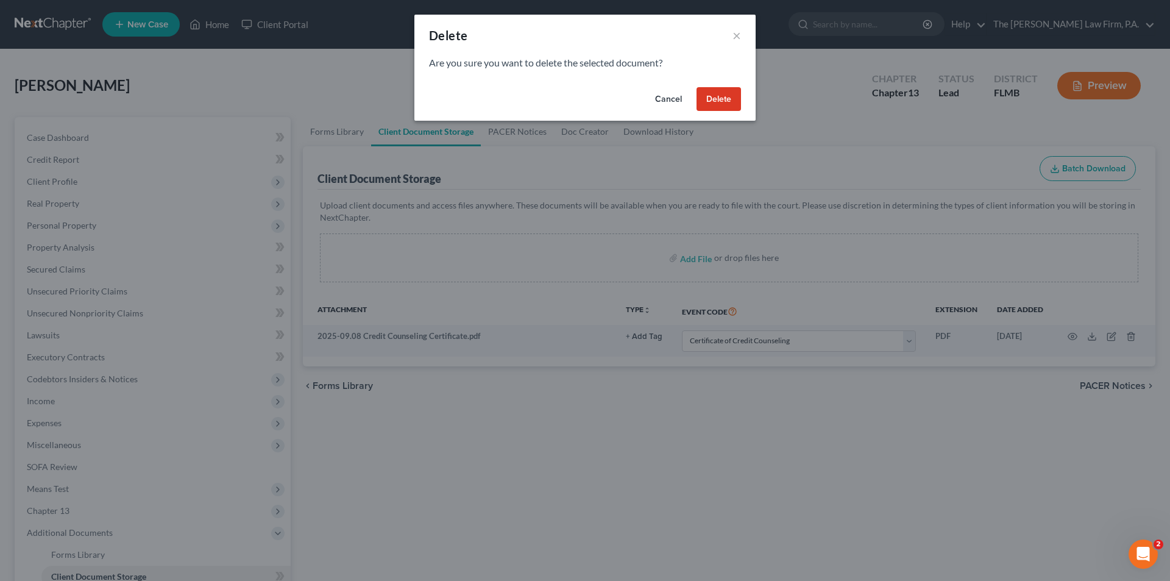
click at [729, 104] on button "Delete" at bounding box center [718, 99] width 44 height 24
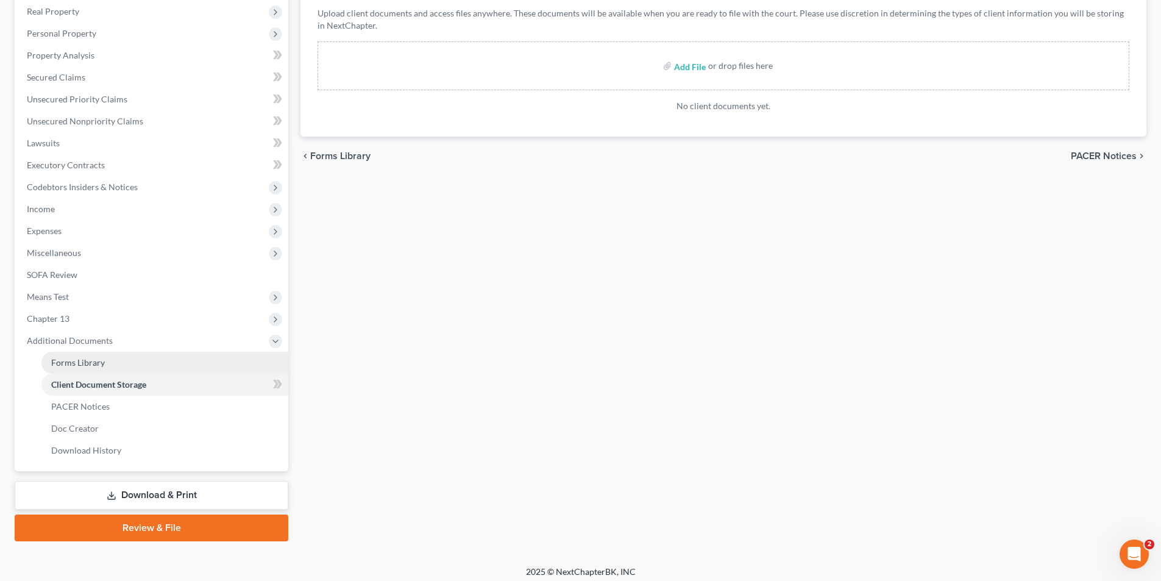
scroll to position [199, 0]
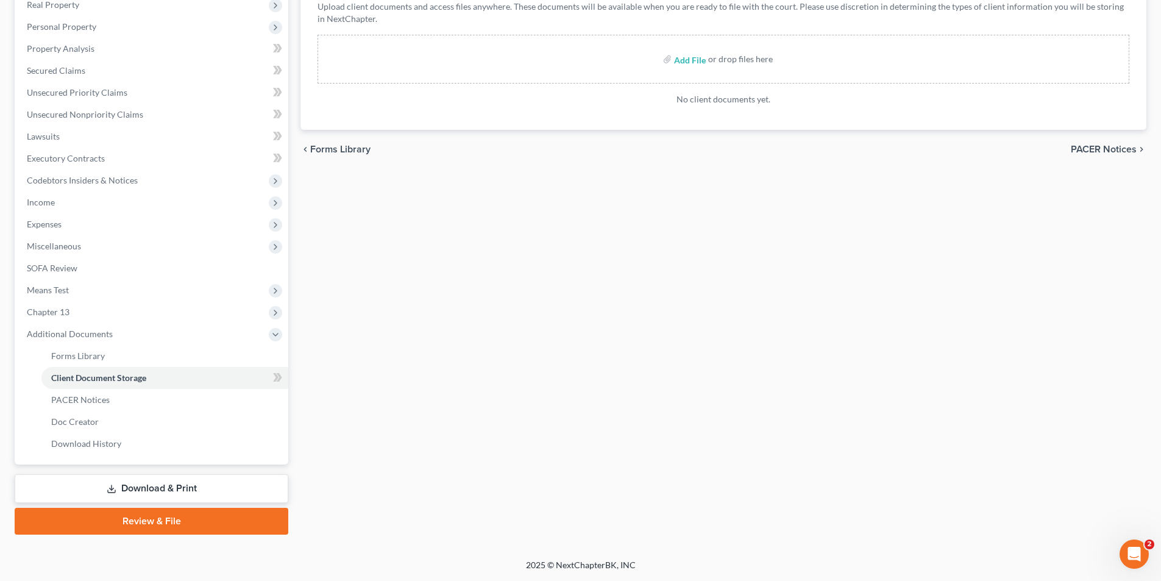
click at [200, 525] on link "Review & File" at bounding box center [152, 521] width 274 height 27
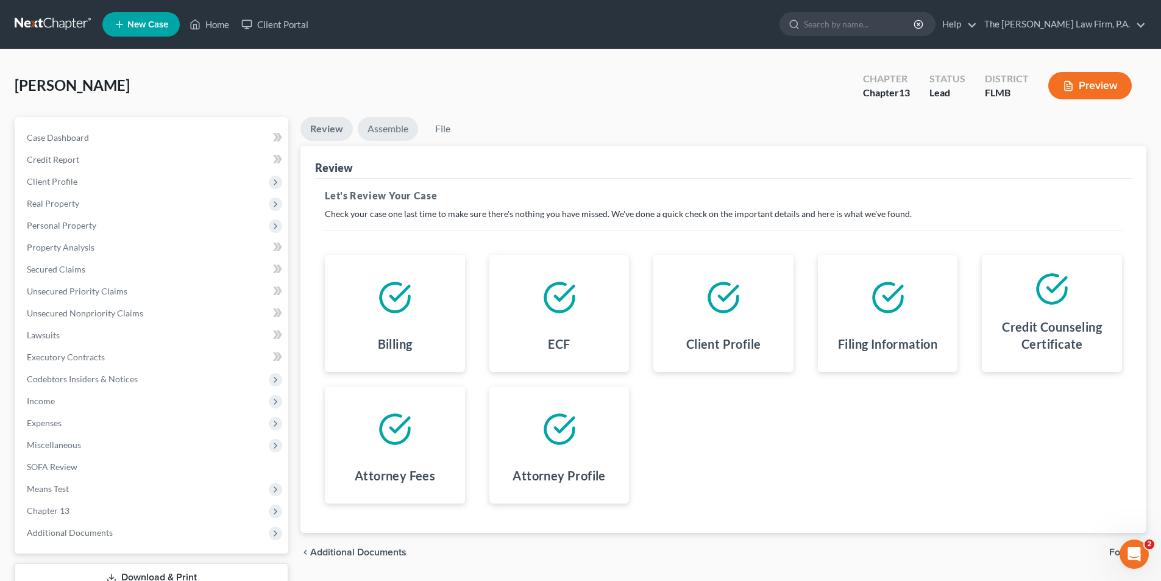
click at [387, 132] on link "Assemble" at bounding box center [388, 129] width 60 height 24
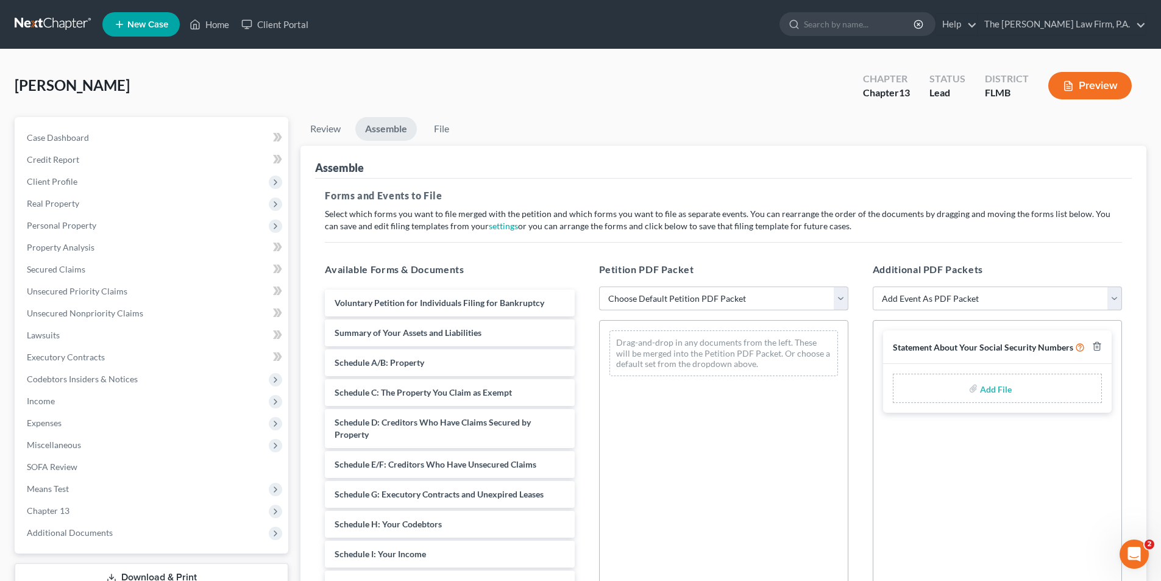
click at [688, 294] on select "Choose Default Petition PDF Packet Complete Bankruptcy Petition (all forms and …" at bounding box center [723, 298] width 249 height 24
select select "0"
click at [599, 286] on select "Choose Default Petition PDF Packet Complete Bankruptcy Petition (all forms and …" at bounding box center [723, 298] width 249 height 24
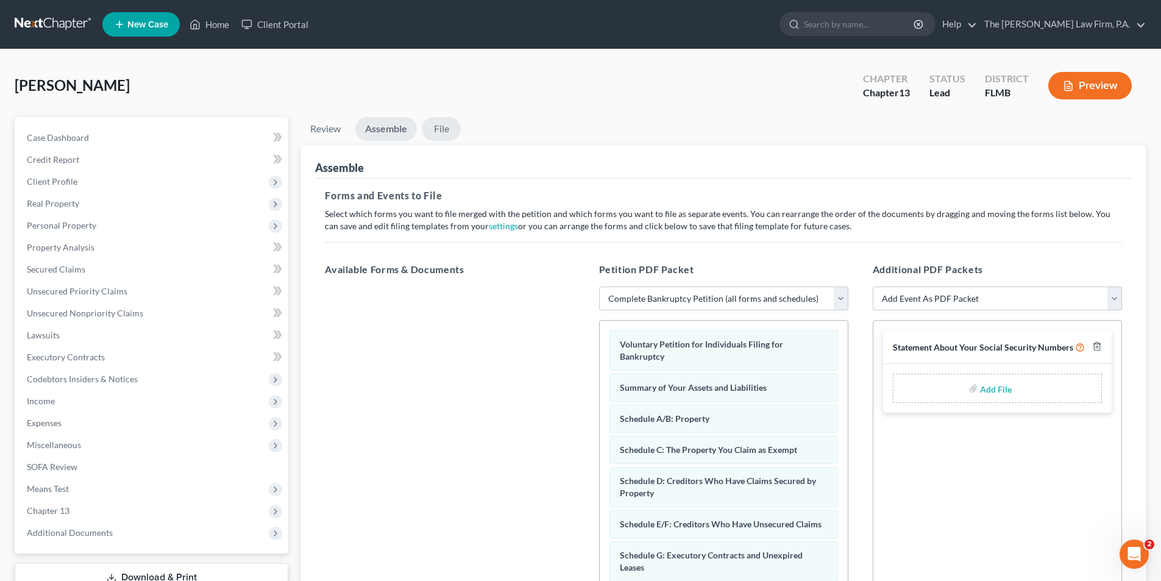
click at [444, 126] on link "File" at bounding box center [441, 129] width 39 height 24
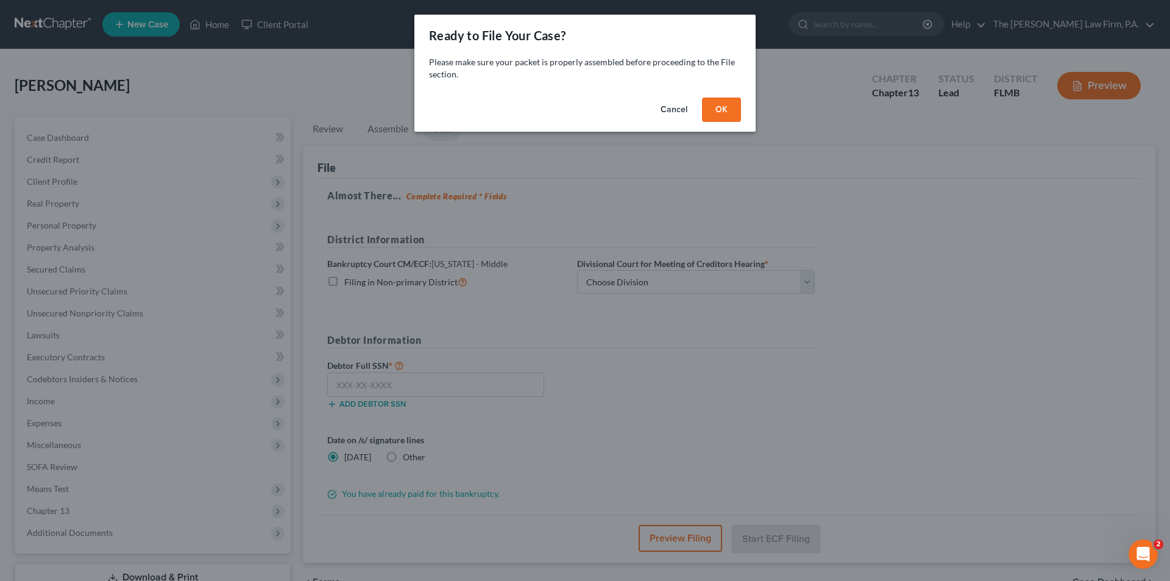
click at [723, 104] on button "OK" at bounding box center [721, 109] width 39 height 24
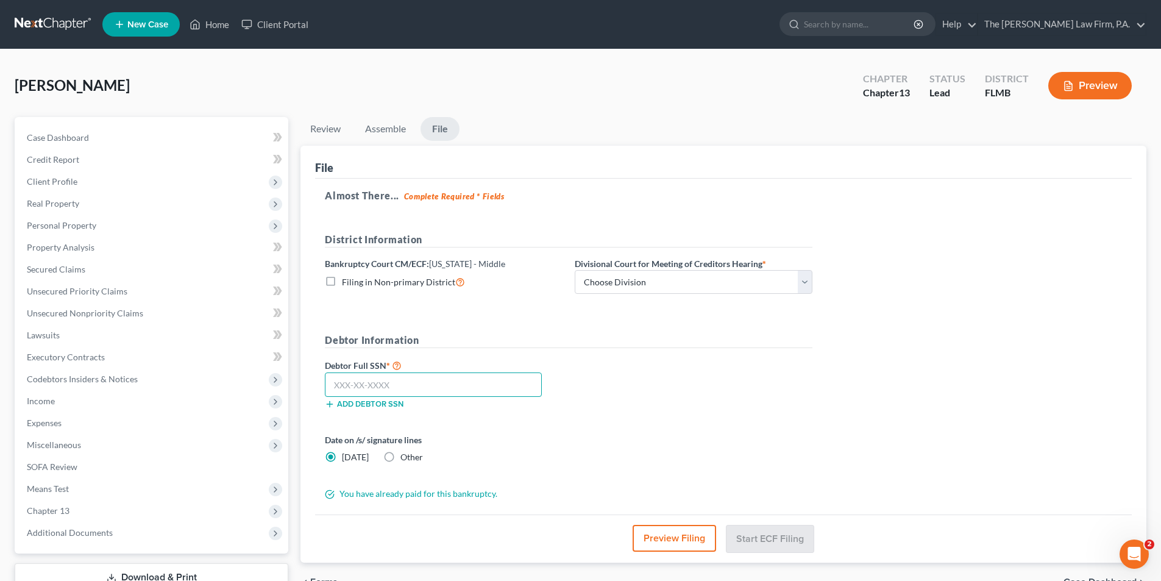
click at [423, 388] on input "text" at bounding box center [433, 384] width 217 height 24
type input "593-56-7458"
click at [673, 281] on select "Choose Division [GEOGRAPHIC_DATA][PERSON_NAME] [GEOGRAPHIC_DATA] [GEOGRAPHIC_DA…" at bounding box center [694, 282] width 238 height 24
select select "3"
click at [575, 270] on select "Choose Division [GEOGRAPHIC_DATA][PERSON_NAME] [GEOGRAPHIC_DATA] [GEOGRAPHIC_DA…" at bounding box center [694, 282] width 238 height 24
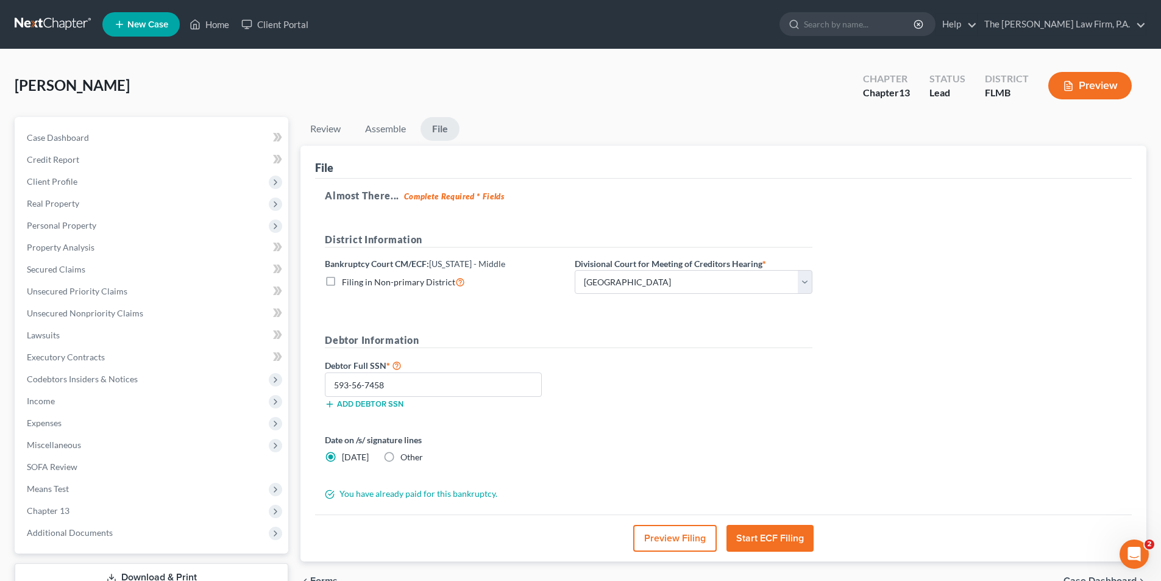
click at [780, 539] on button "Start ECF Filing" at bounding box center [769, 538] width 87 height 27
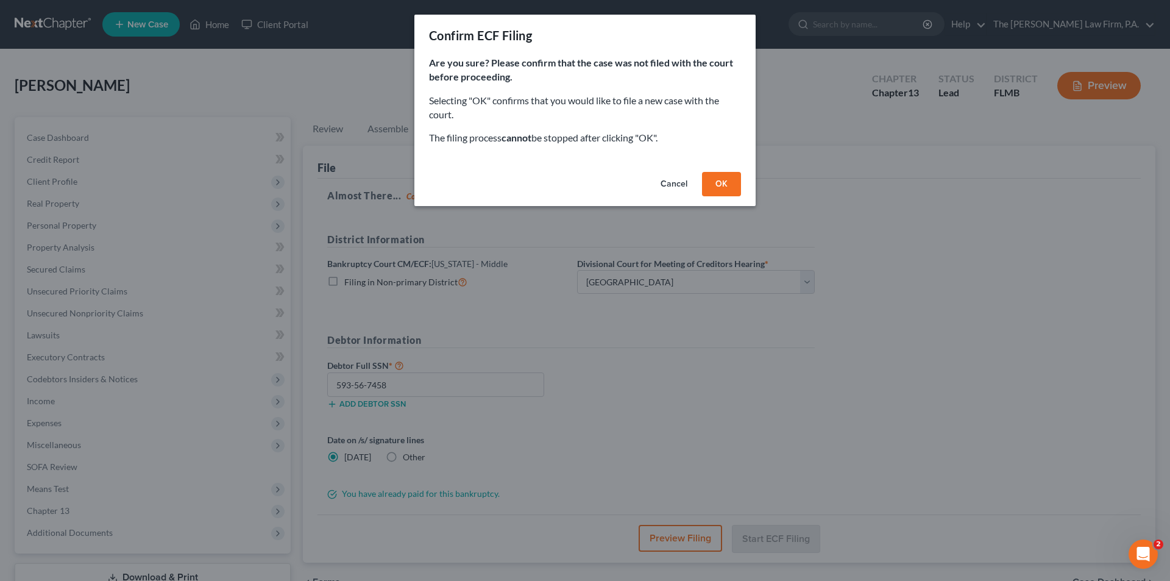
click at [711, 186] on button "OK" at bounding box center [721, 184] width 39 height 24
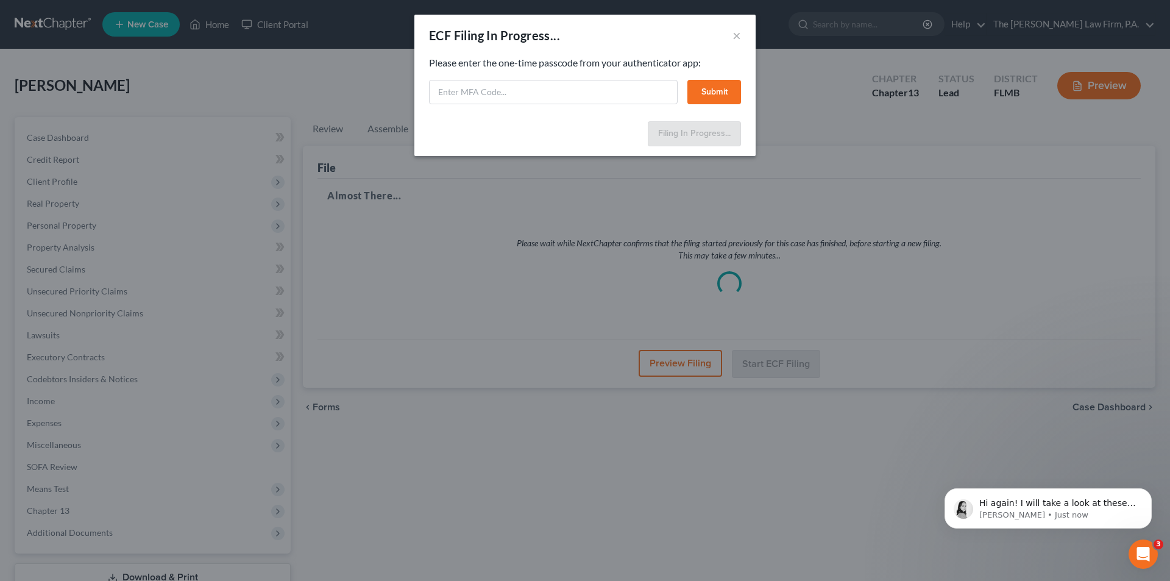
scroll to position [1183, 0]
click at [599, 93] on input "text" at bounding box center [553, 92] width 249 height 24
type input "660154"
click at [726, 95] on button "Submit" at bounding box center [714, 92] width 54 height 24
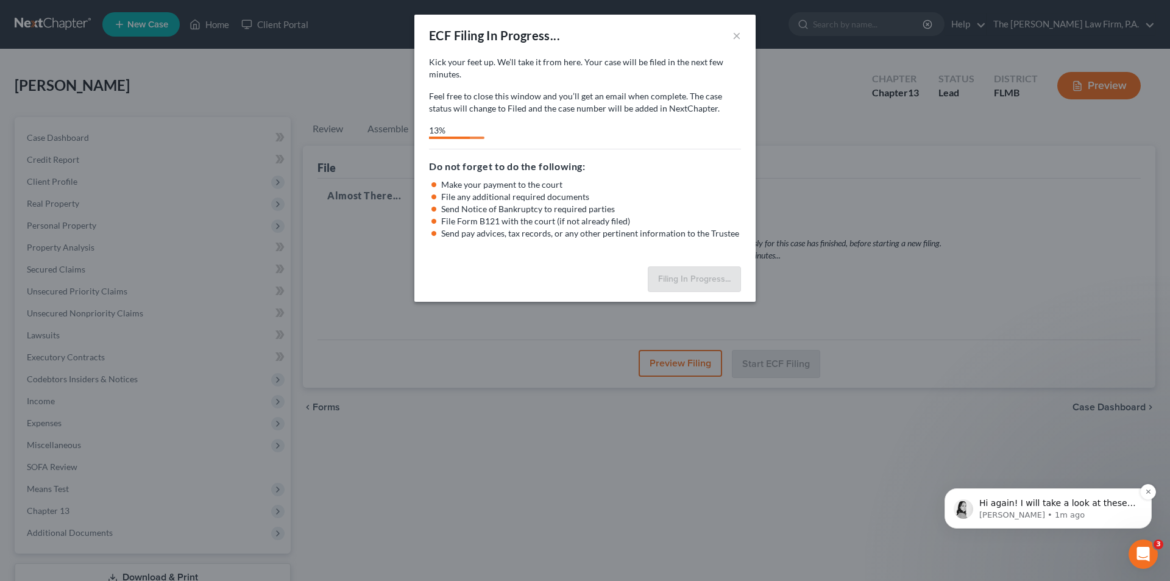
click at [1087, 506] on p "Hi again! I will take a look at these new filing errors and report back." at bounding box center [1057, 503] width 157 height 12
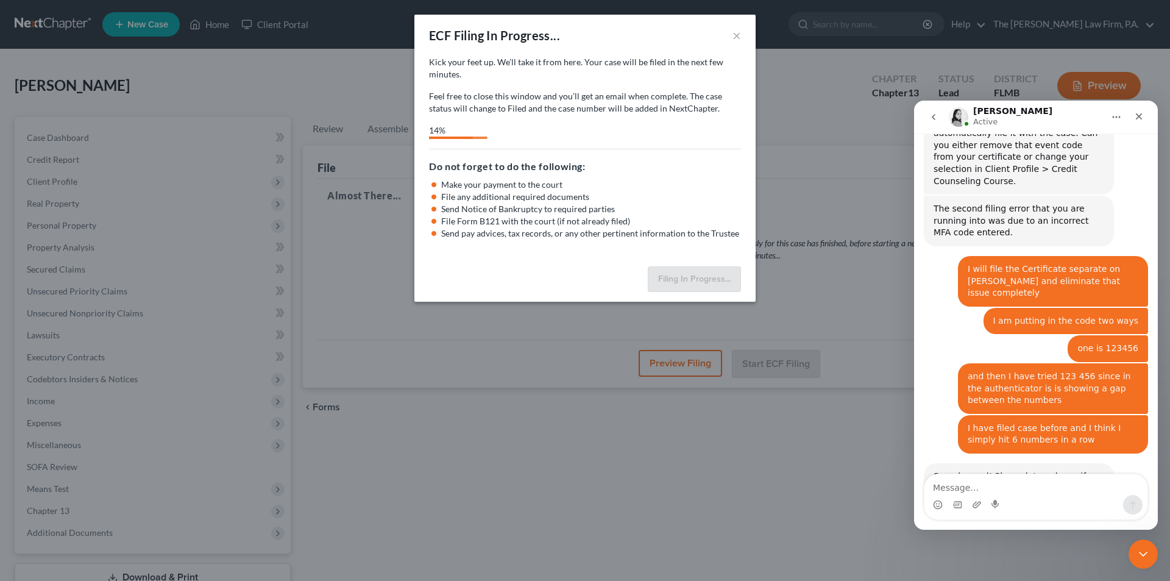
scroll to position [1203, 0]
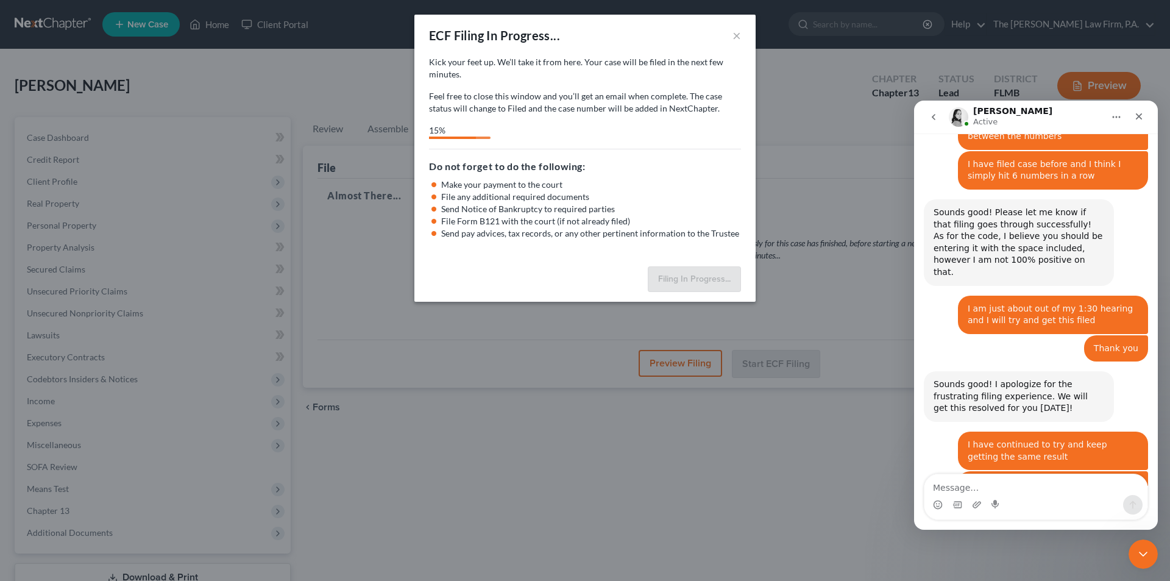
click at [997, 482] on textarea "Message…" at bounding box center [1035, 484] width 223 height 21
type textarea "Thank you"
click at [1133, 503] on icon "Send a message…" at bounding box center [1133, 505] width 10 height 10
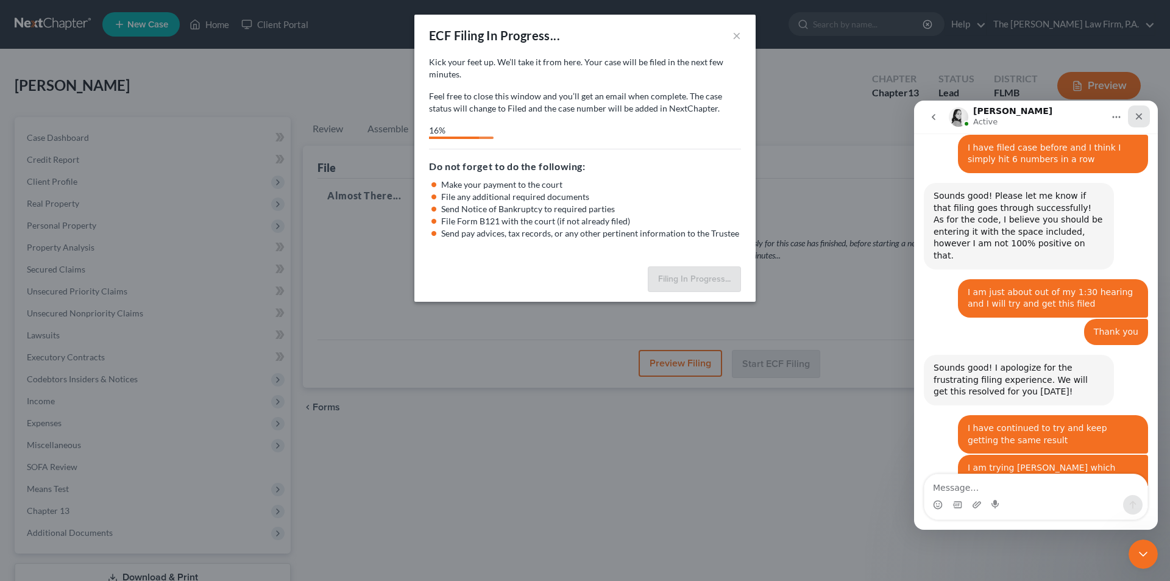
click at [1141, 116] on icon "Close" at bounding box center [1139, 116] width 10 height 10
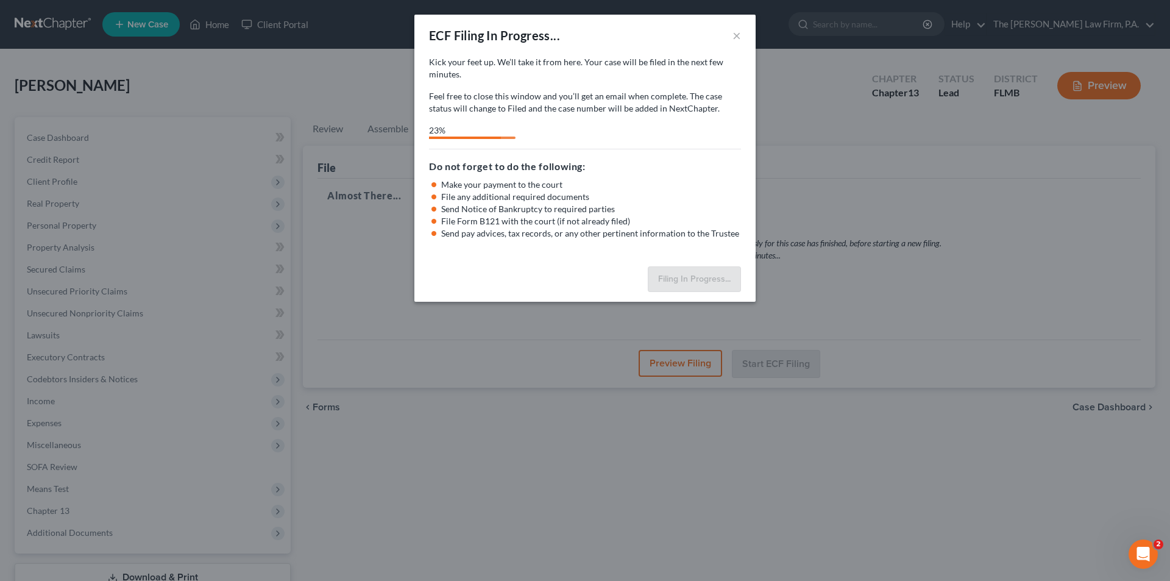
select select "3"
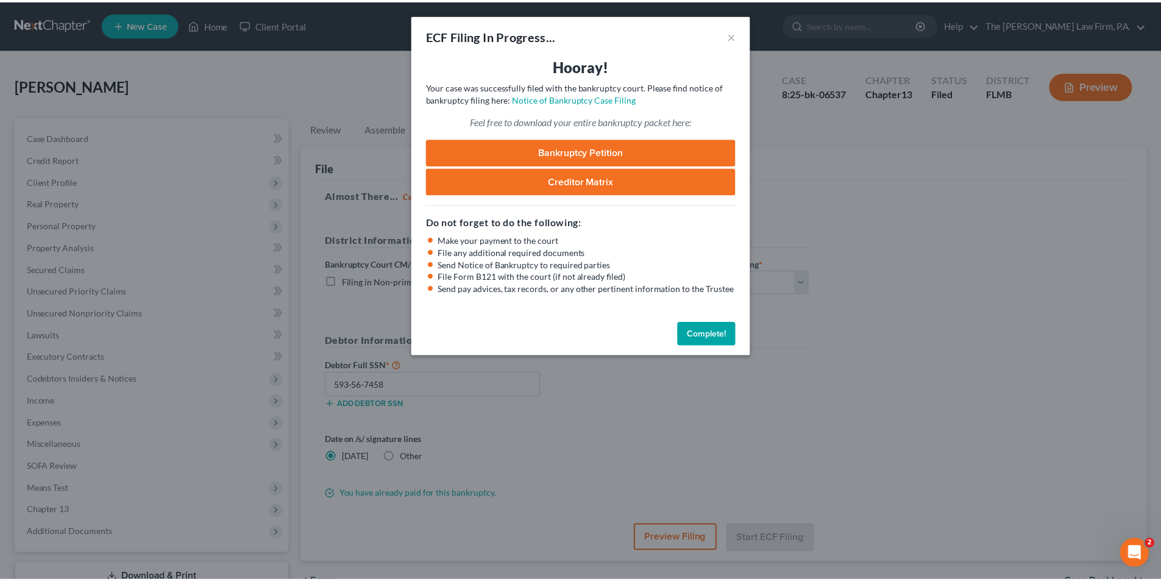
scroll to position [1266, 0]
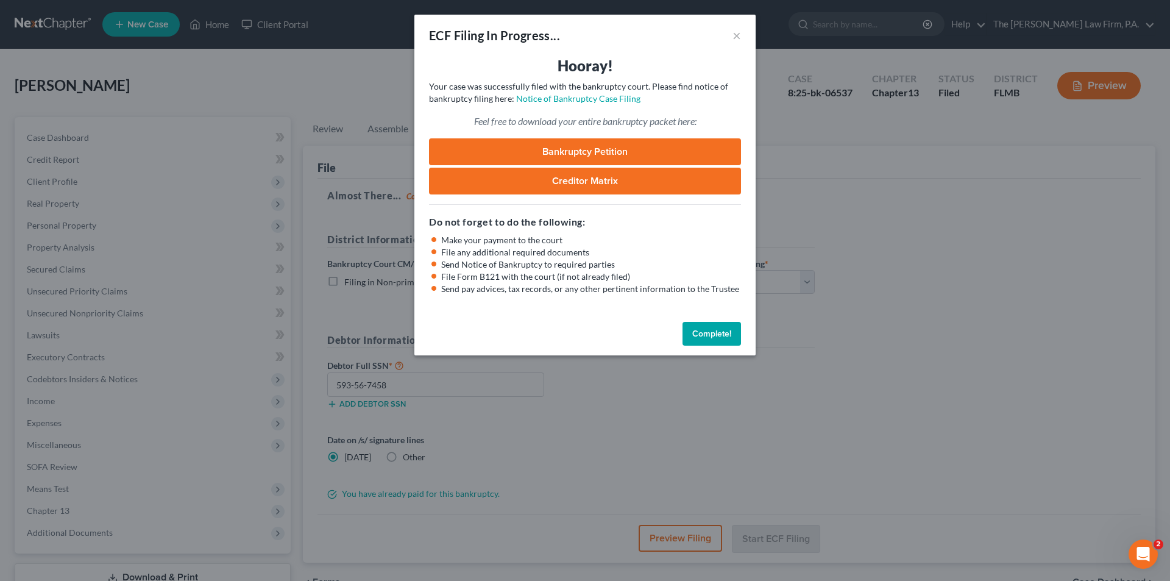
click at [607, 154] on link "Bankruptcy Petition" at bounding box center [585, 151] width 312 height 27
click at [705, 336] on button "Complete!" at bounding box center [711, 334] width 58 height 24
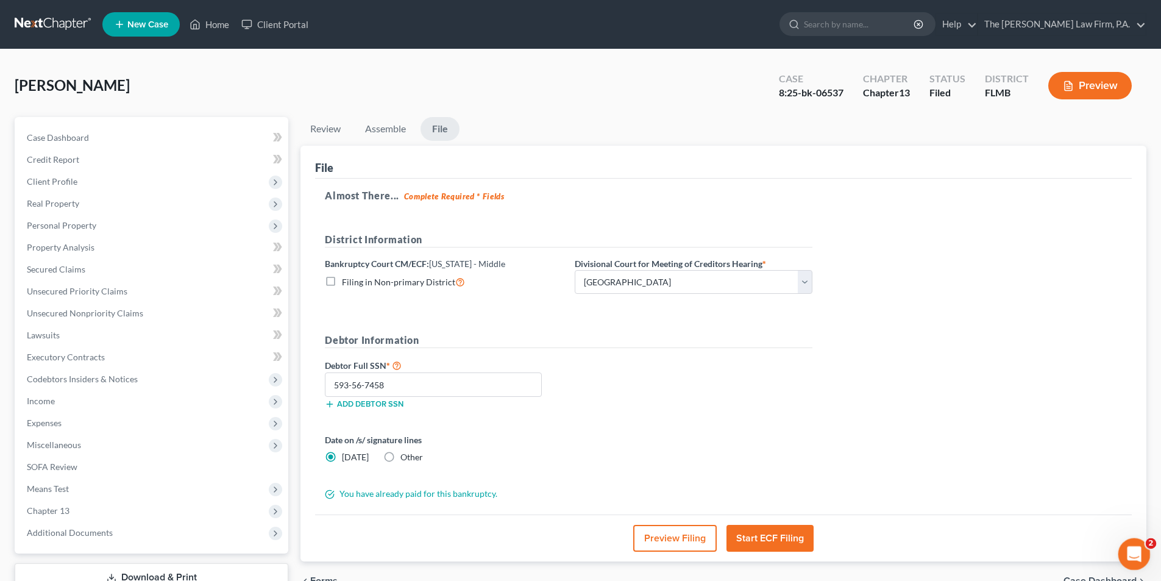
click at [1128, 562] on div "Open Intercom Messenger" at bounding box center [1132, 552] width 40 height 40
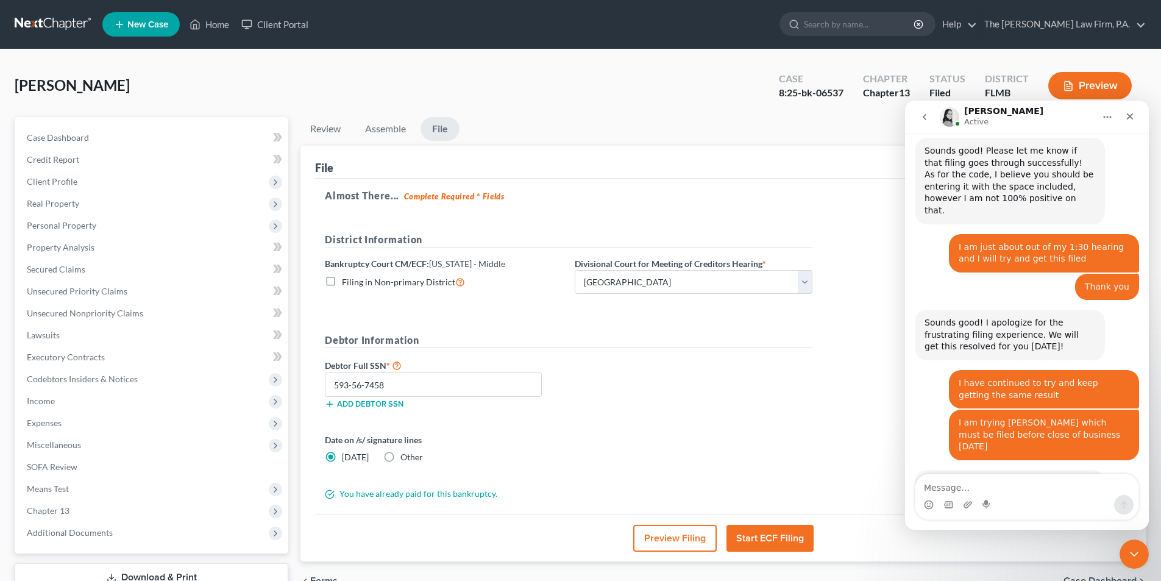
click at [967, 490] on textarea "Message…" at bounding box center [1026, 484] width 223 height 21
type textarea "[PERSON_NAME] was successful"
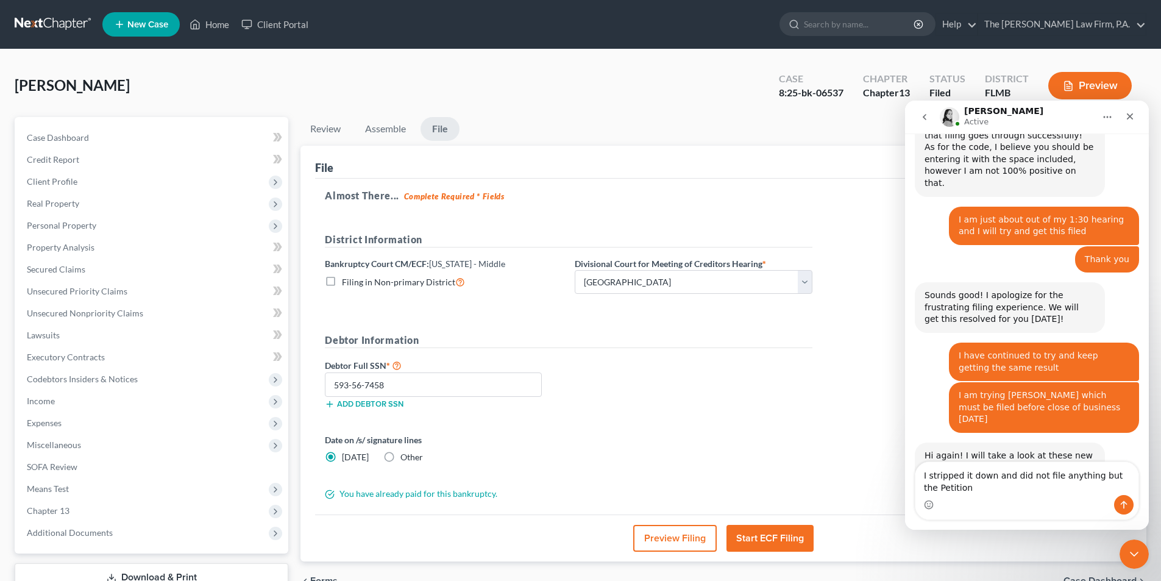
scroll to position [1306, 0]
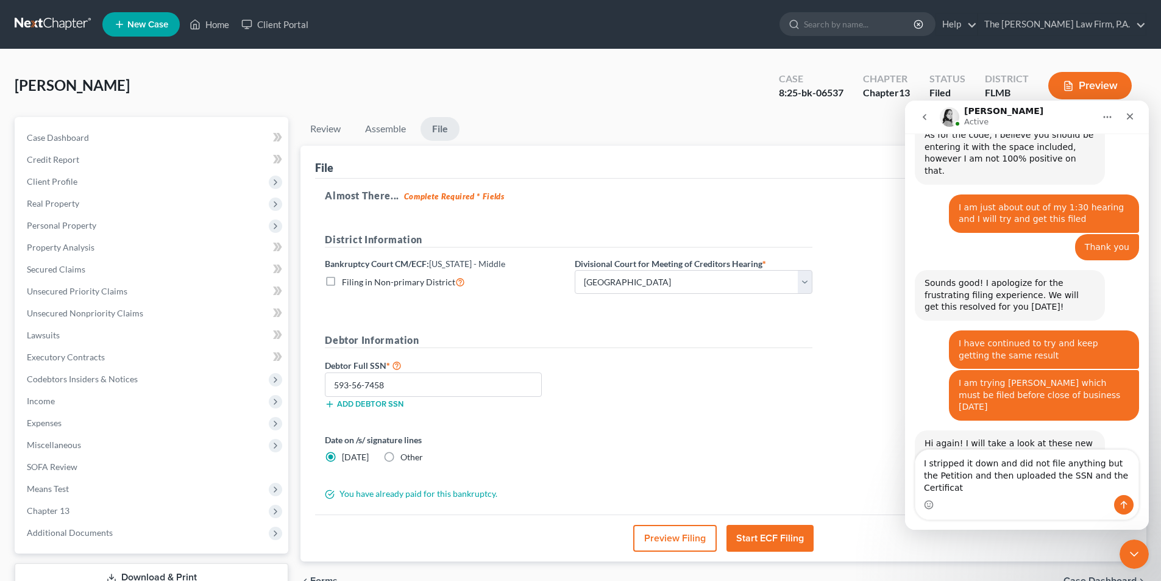
type textarea "I stripped it down and did not file anything but the Petition and then uploaded…"
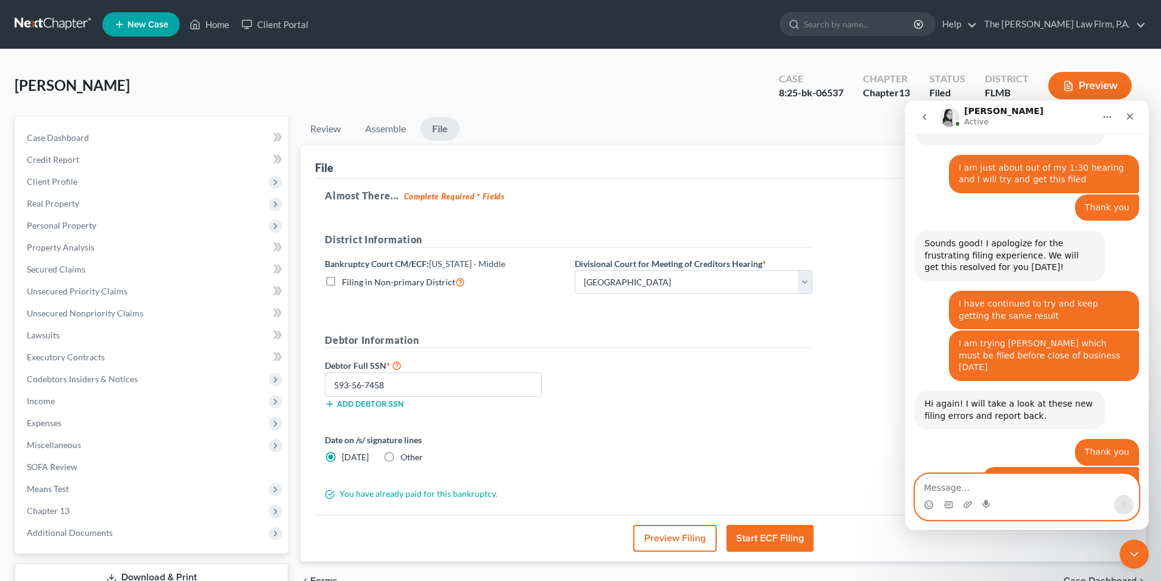
scroll to position [1470, 0]
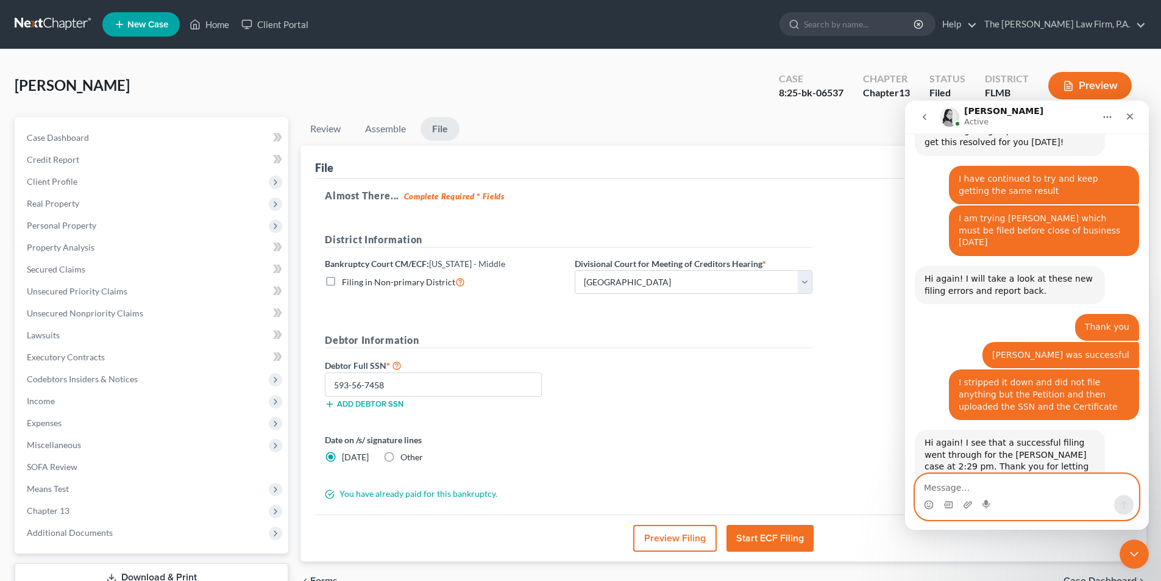
click at [991, 490] on textarea "Message…" at bounding box center [1026, 484] width 223 height 21
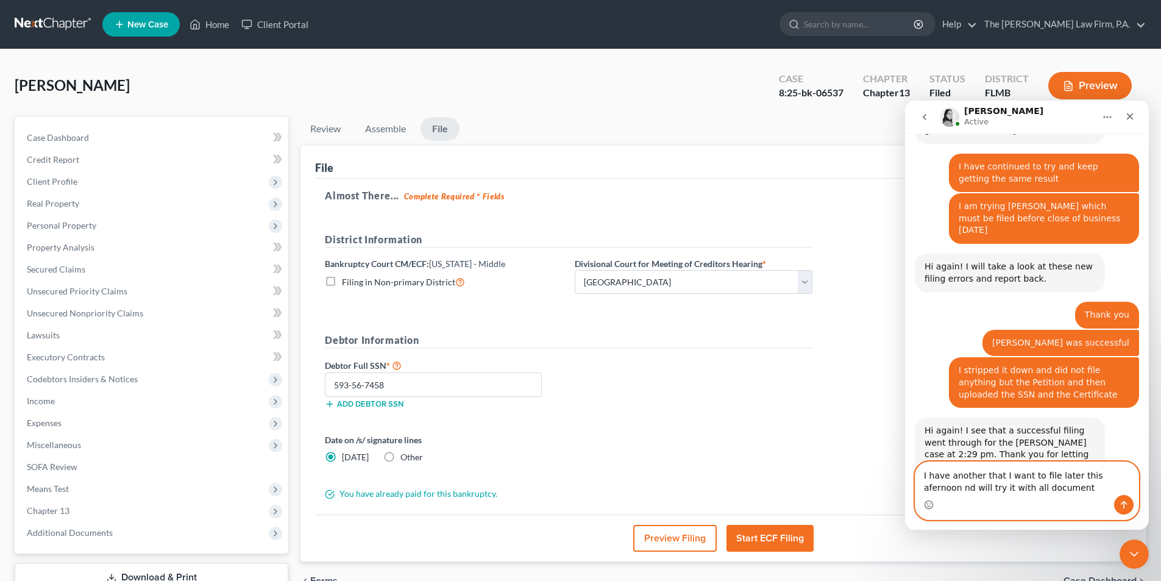
type textarea "I have another that I want to file later this afernoon nd will try it with all …"
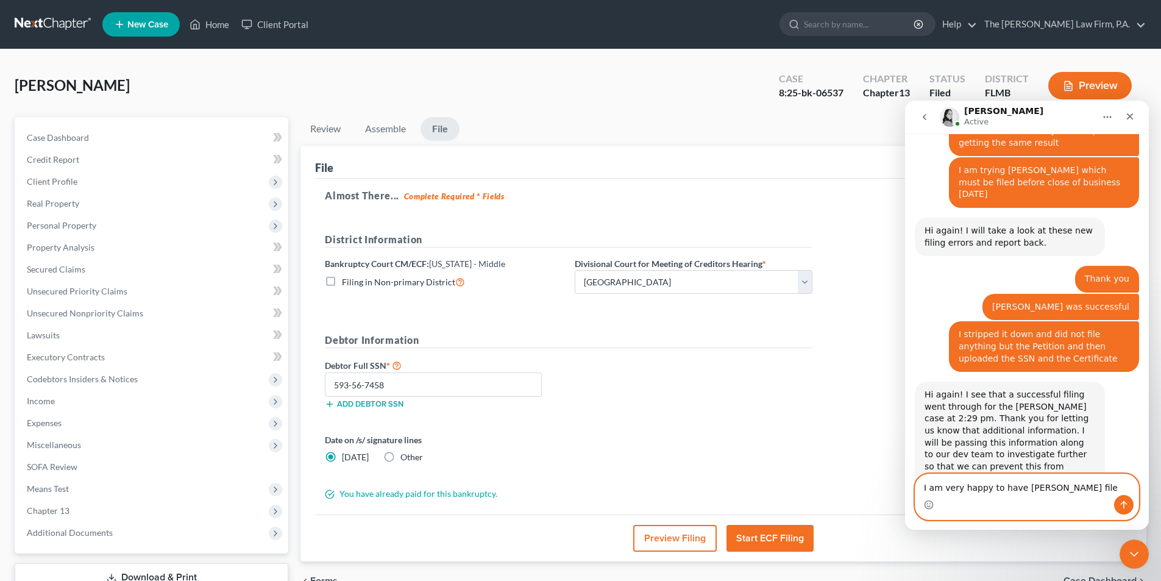
type textarea "I am very happy to have [PERSON_NAME] filed"
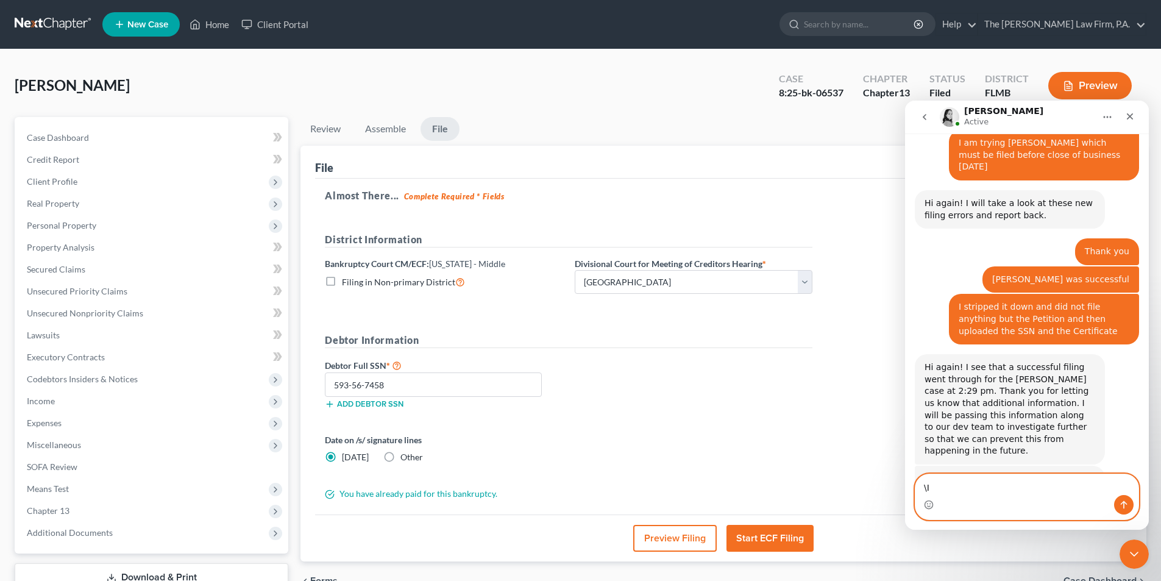
type textarea "\"
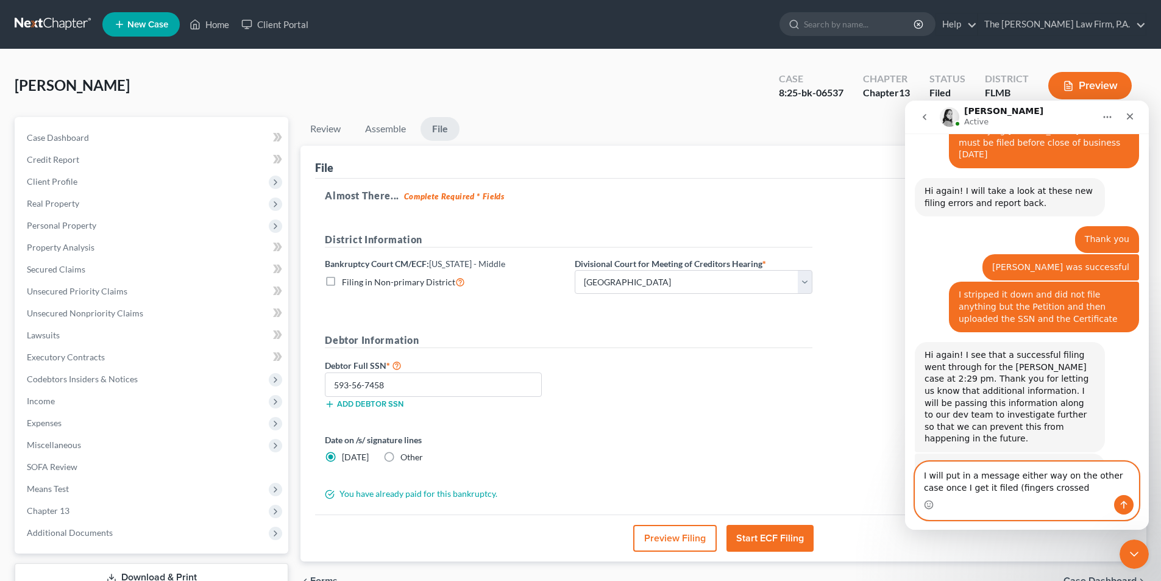
type textarea "I will put in a message either way on the other case once I get it filed (finge…"
